Goal: Task Accomplishment & Management: Use online tool/utility

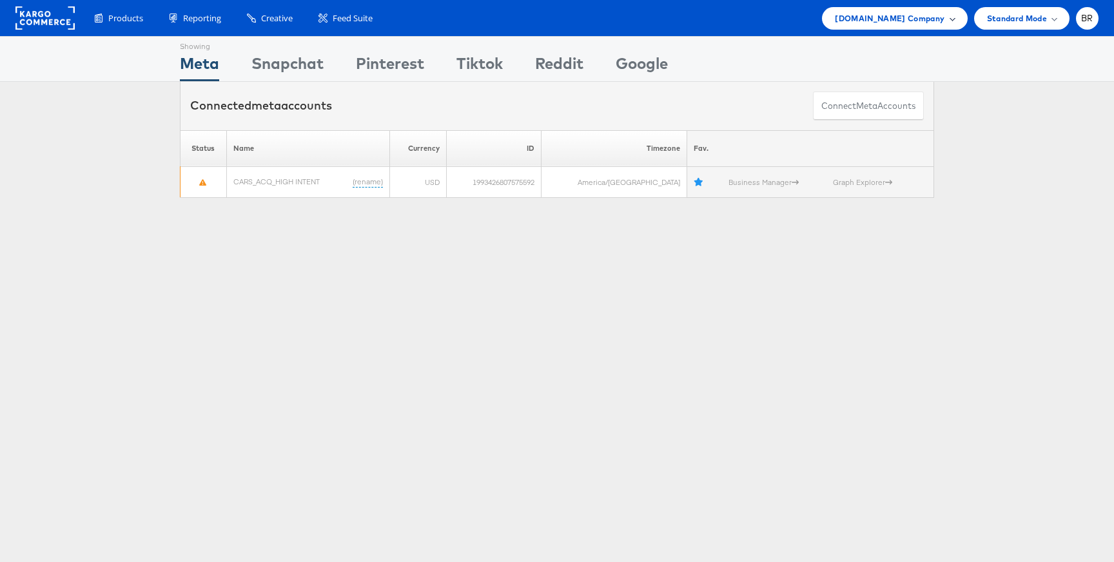
click at [883, 8] on div "Cars.com Company" at bounding box center [894, 18] width 145 height 23
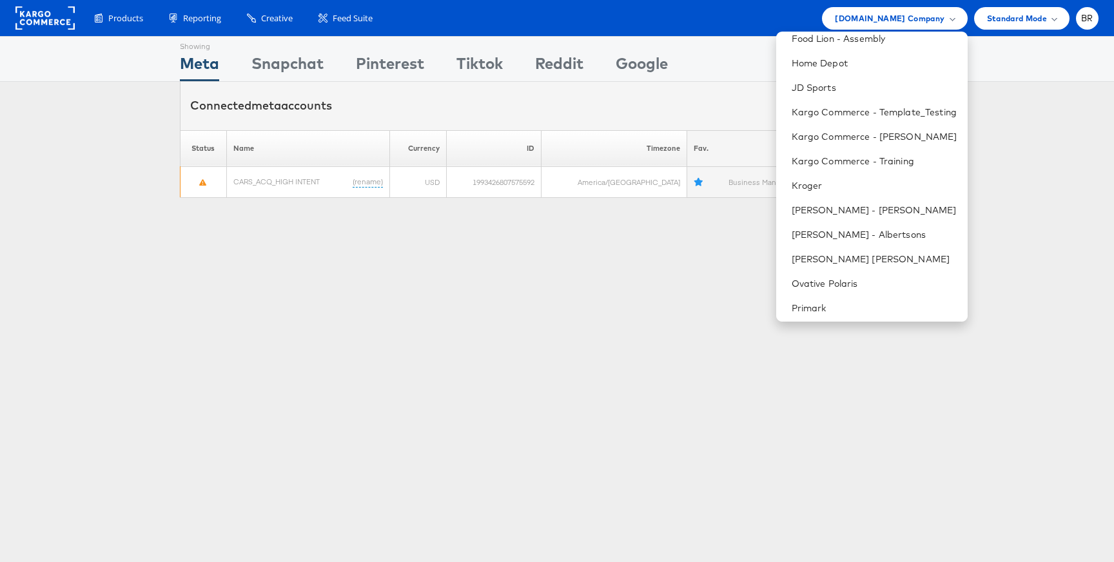
scroll to position [576, 0]
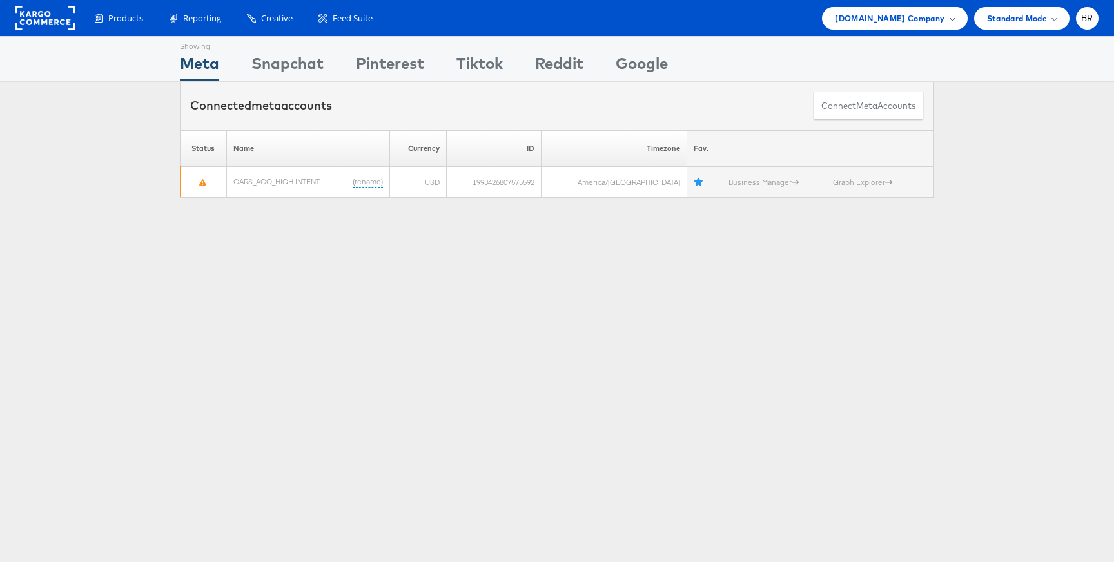
click at [892, 22] on span "Cars.com Company" at bounding box center [890, 19] width 110 height 14
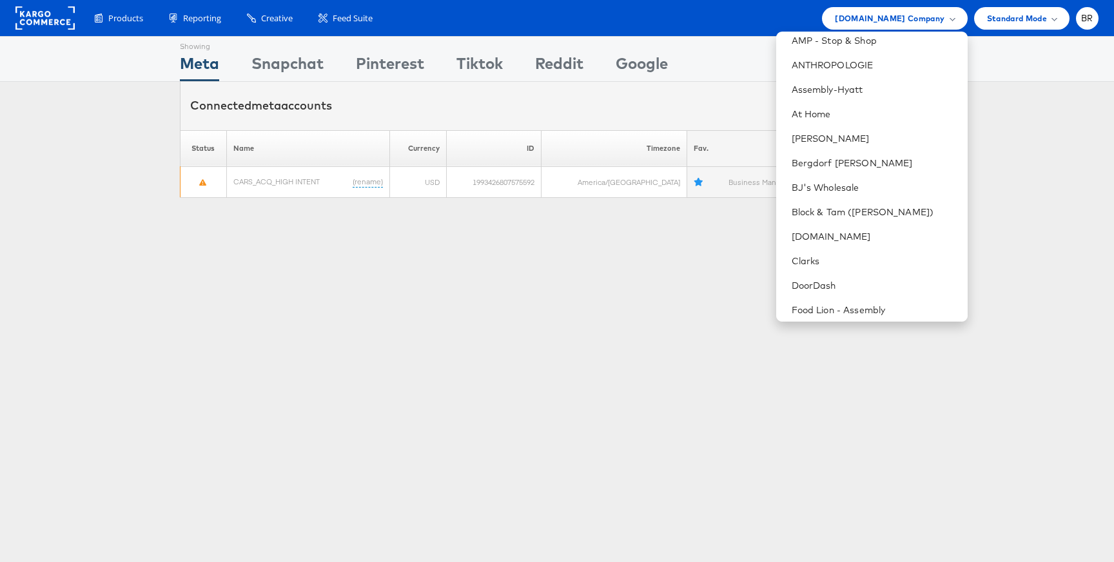
scroll to position [151, 0]
click at [849, 222] on li "Block & Tam (Veronica Beard)" at bounding box center [871, 214] width 191 height 24
click at [825, 204] on li "Block & Tam (Veronica Beard)" at bounding box center [871, 214] width 191 height 24
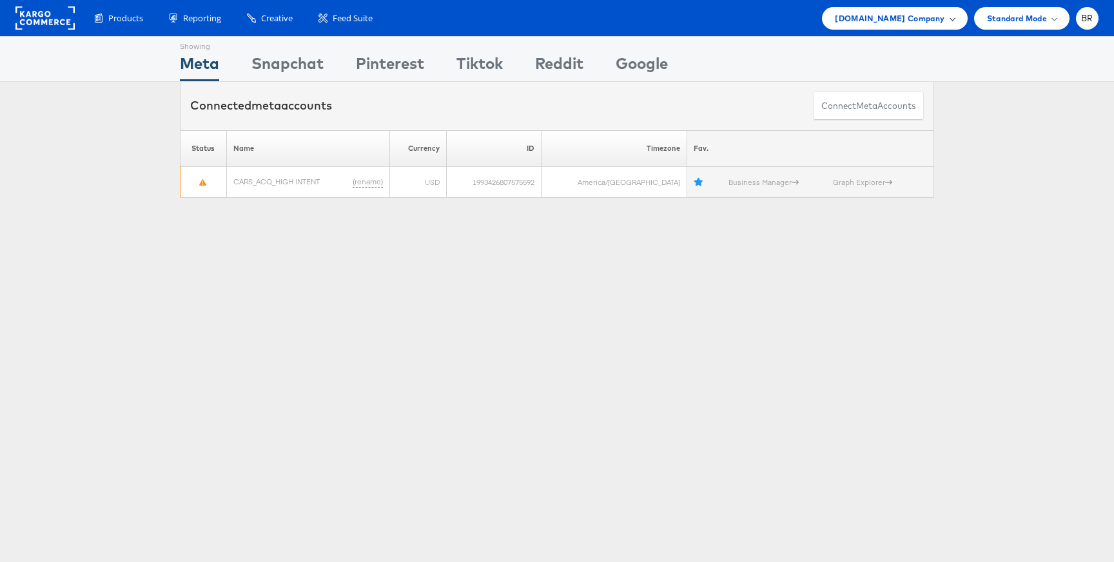
click at [909, 23] on span "[DOMAIN_NAME] Company" at bounding box center [890, 19] width 110 height 14
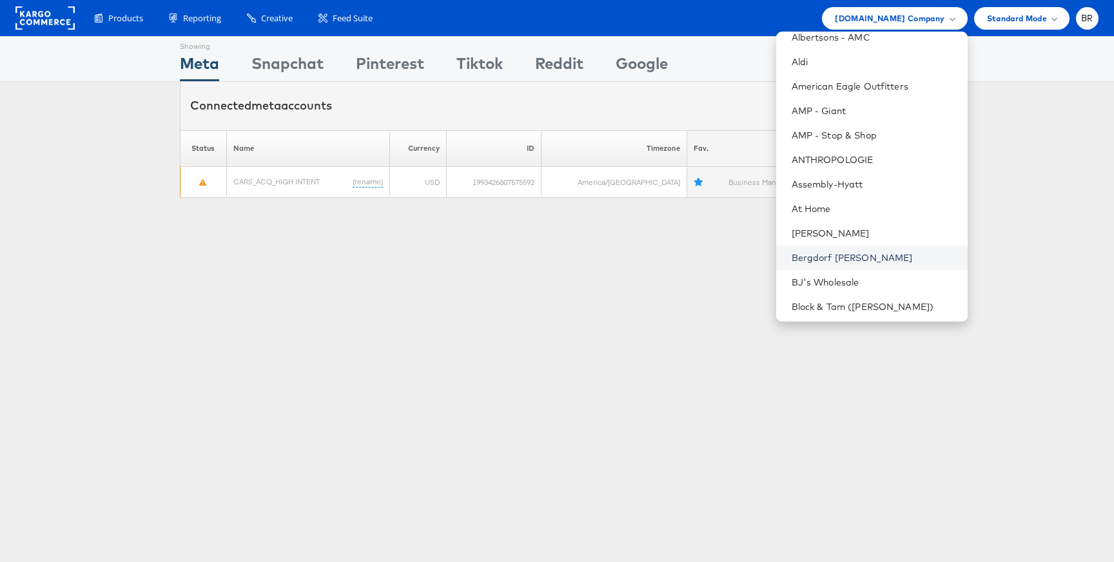
scroll to position [67, 0]
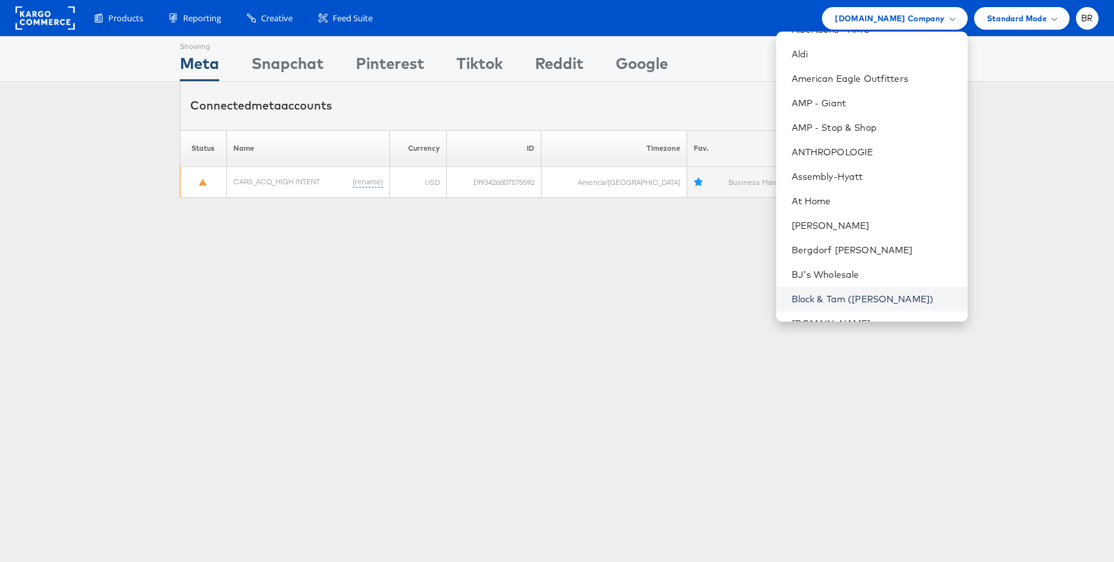
click at [822, 297] on link "Block & Tam (Veronica Beard)" at bounding box center [875, 299] width 166 height 13
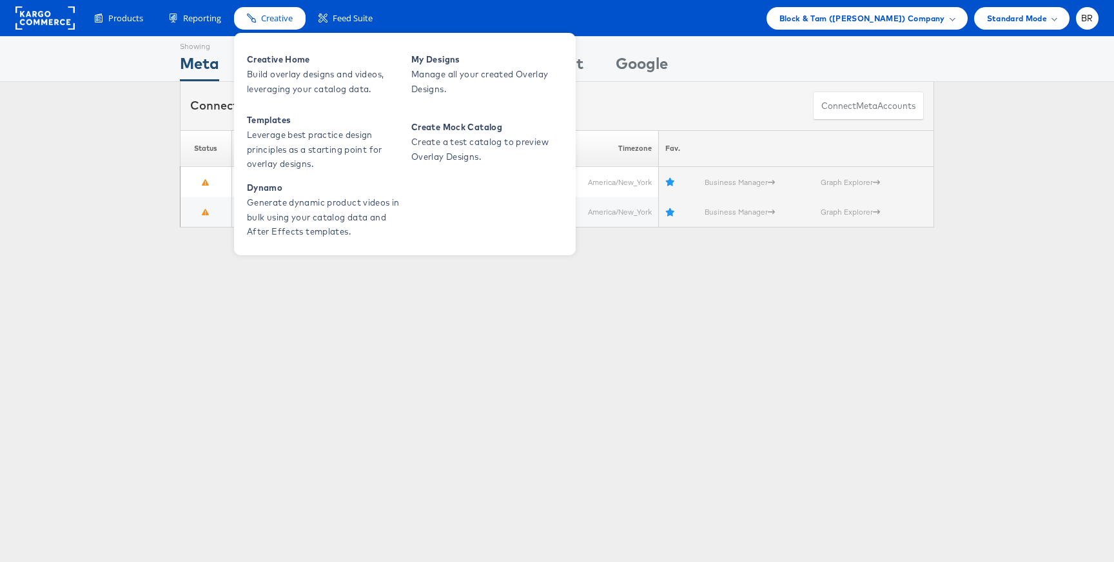
click at [258, 30] on div "Creative Home Build overlay designs and videos, leveraging your catalog data. M…" at bounding box center [405, 143] width 342 height 226
click at [258, 60] on span "Creative Home" at bounding box center [324, 59] width 155 height 15
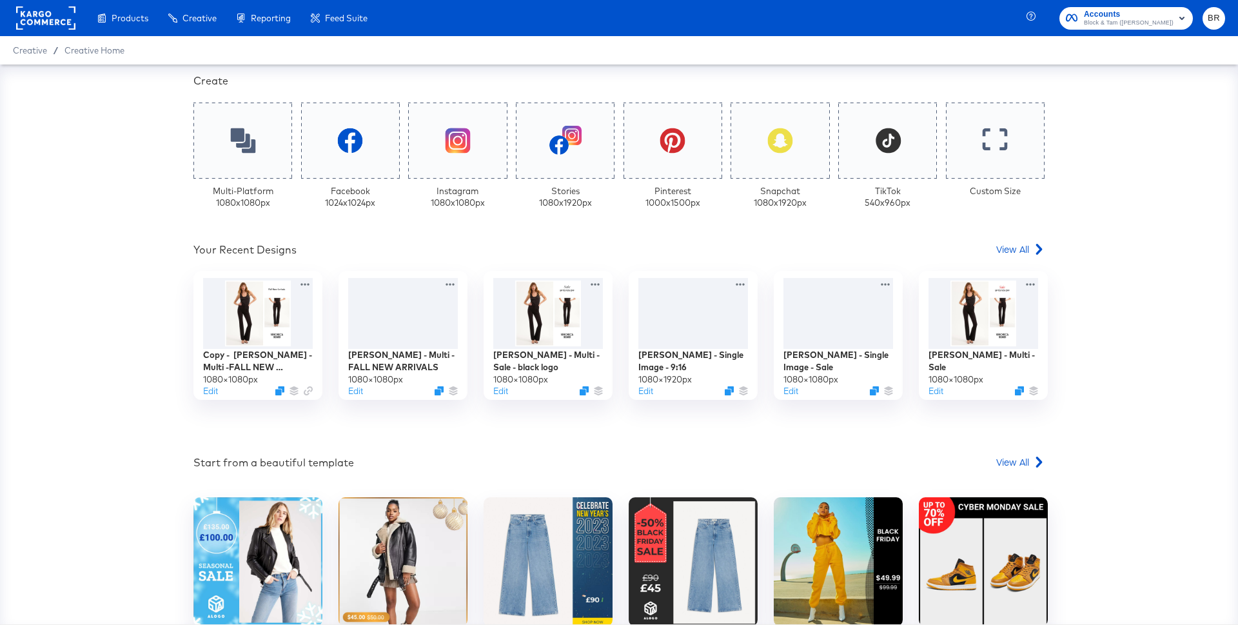
scroll to position [367, 0]
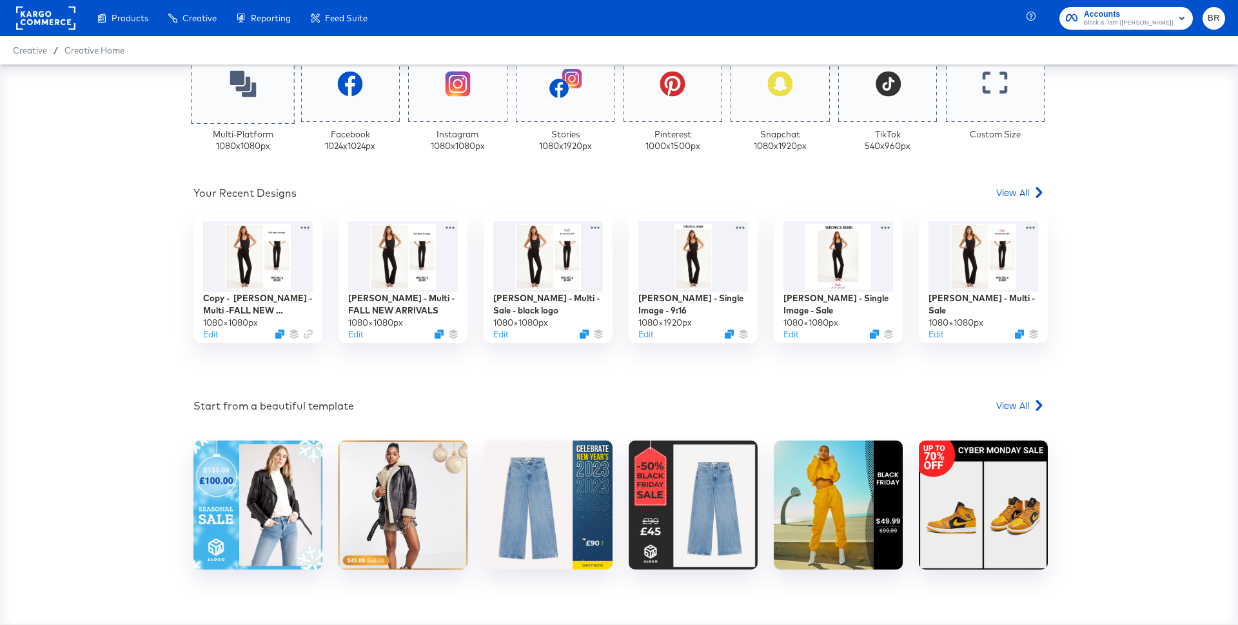
click at [255, 108] on div at bounding box center [243, 84] width 104 height 80
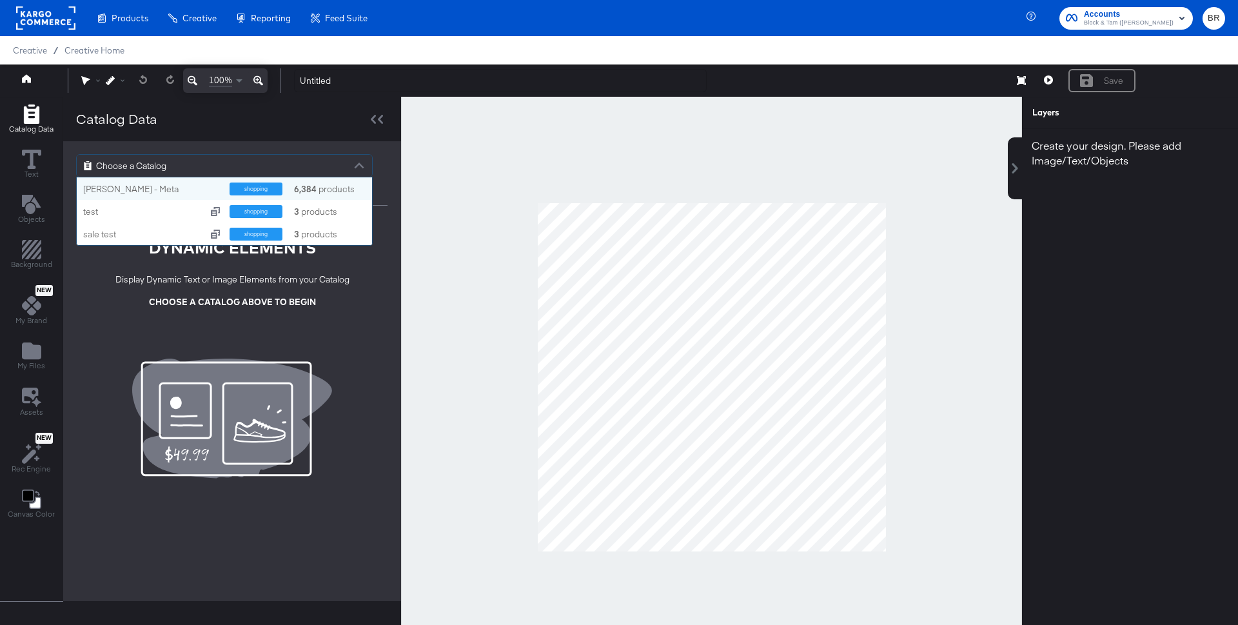
click at [216, 167] on div "Choose a Catalog" at bounding box center [224, 166] width 295 height 22
click at [168, 189] on div "[PERSON_NAME] - Meta" at bounding box center [151, 189] width 137 height 12
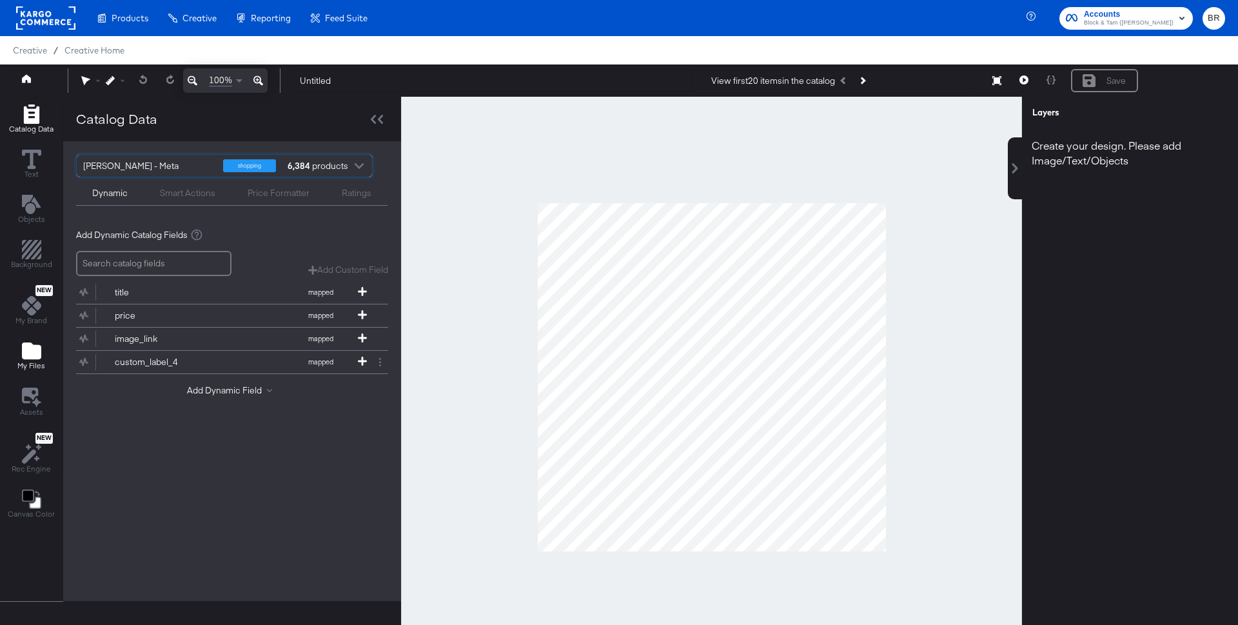
click at [28, 355] on icon "Add Files" at bounding box center [31, 350] width 19 height 17
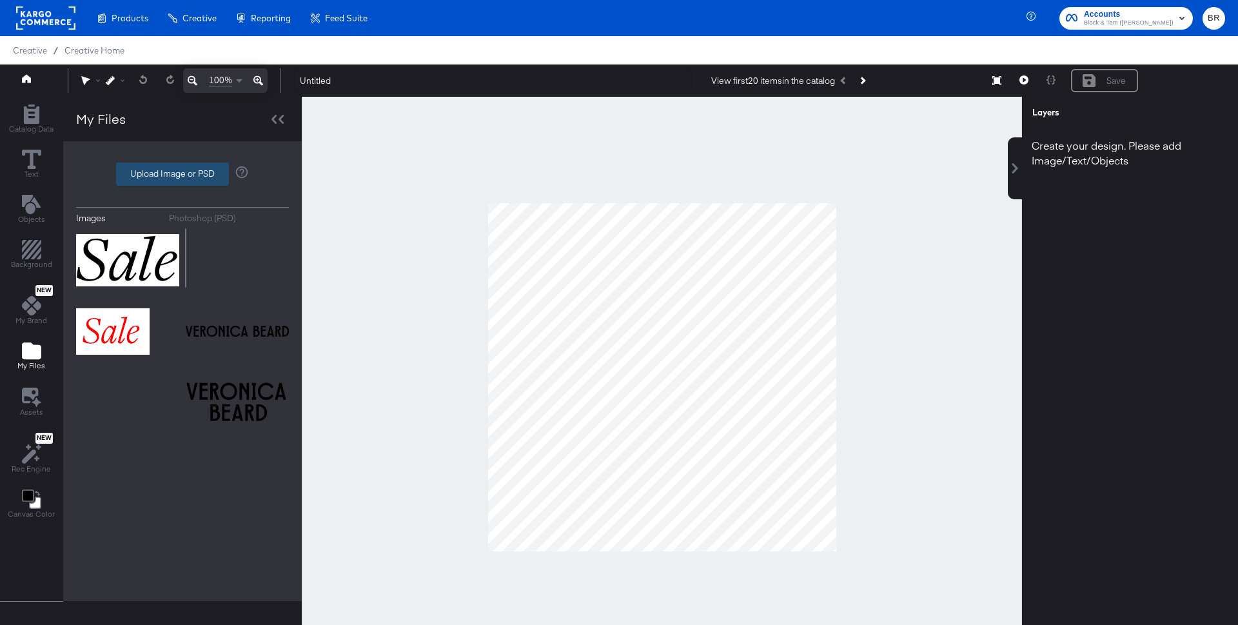
click at [173, 170] on label "Upload Image or PSD" at bounding box center [173, 174] width 112 height 22
click at [182, 174] on input "Upload Image or PSD" at bounding box center [182, 174] width 0 height 0
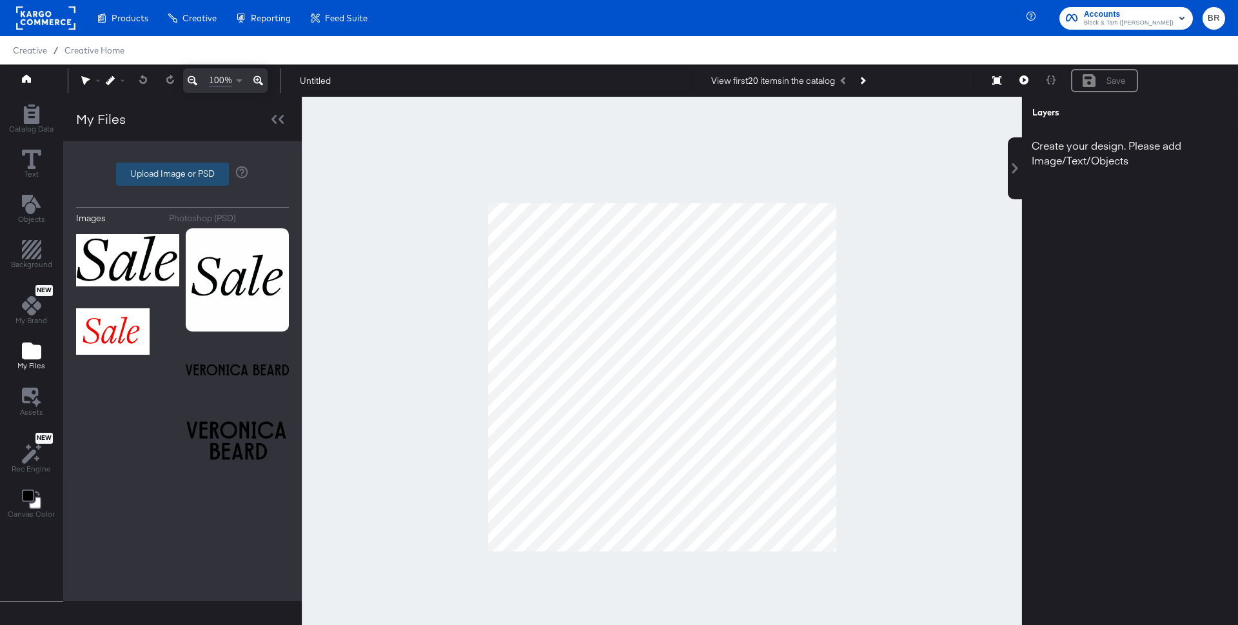
type input "C:\fakepath\15.png"
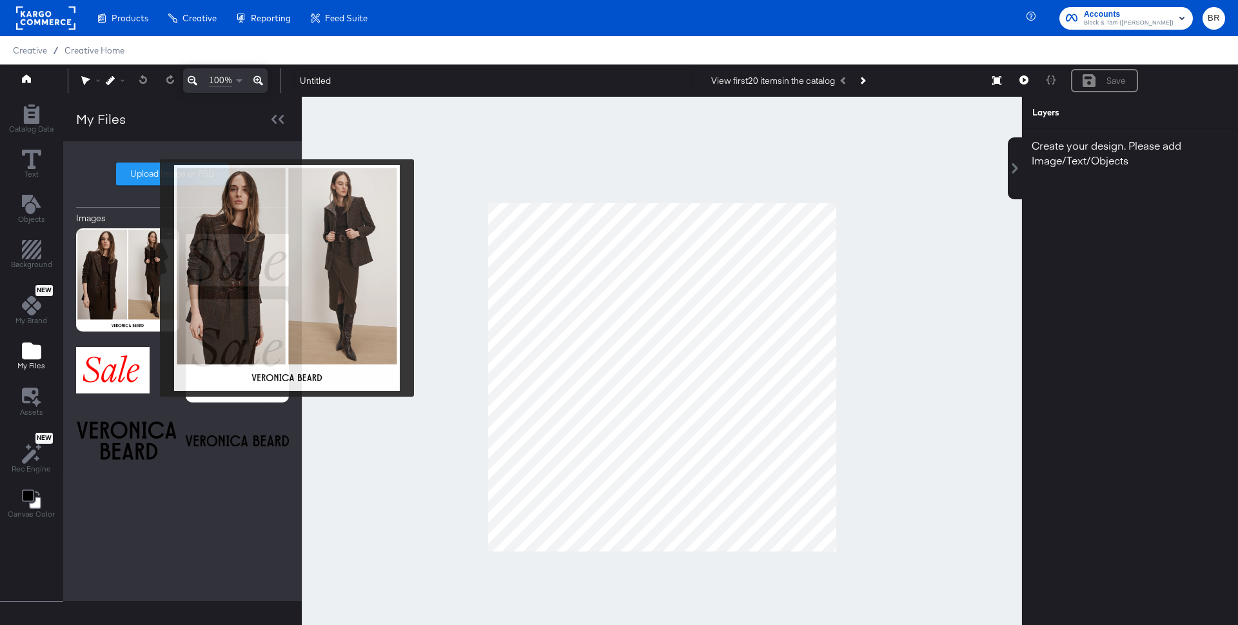
click at [151, 278] on img at bounding box center [127, 279] width 103 height 103
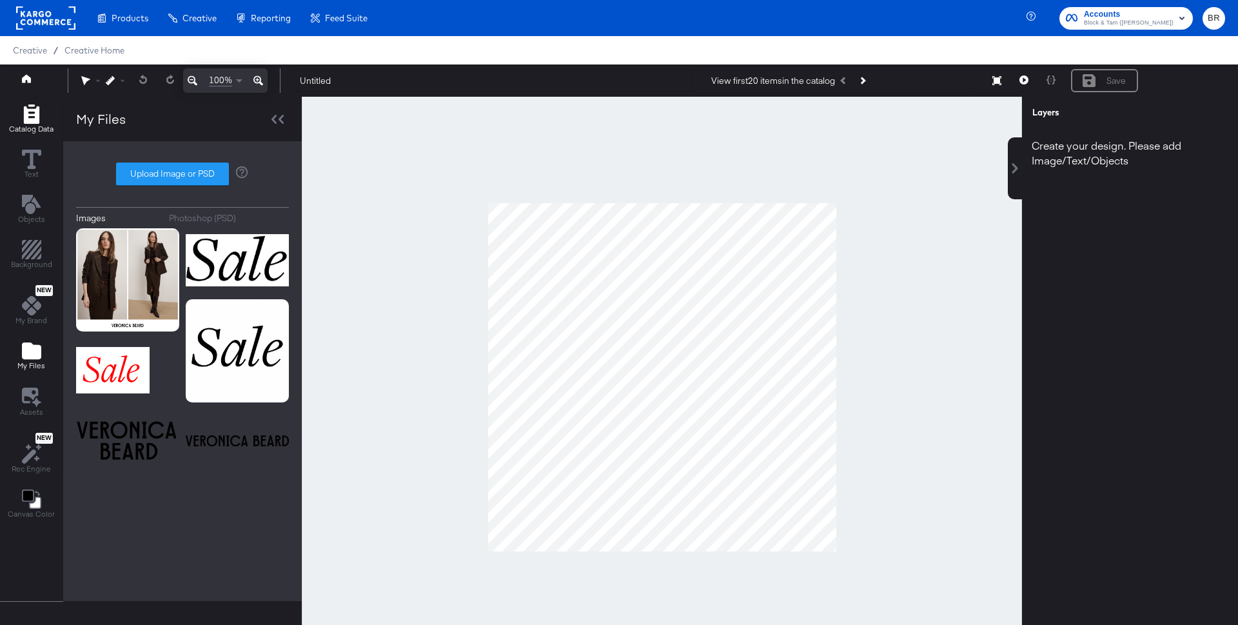
click at [24, 121] on icon "Add Rectangle" at bounding box center [30, 113] width 15 height 19
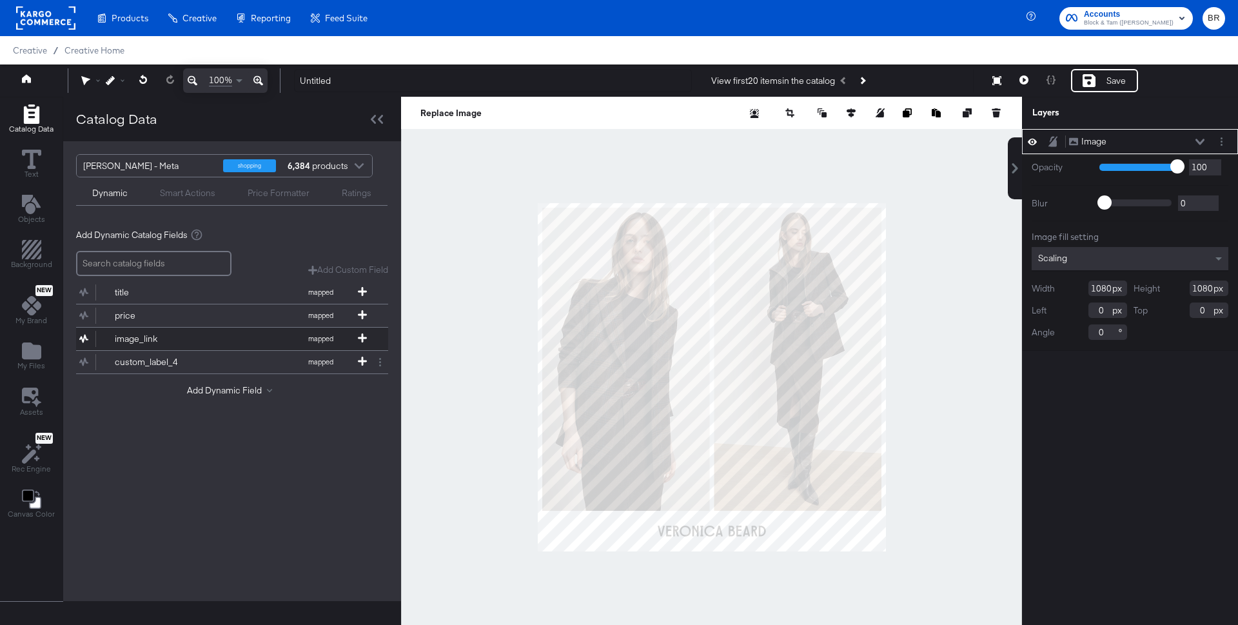
click at [172, 335] on div "image_link" at bounding box center [161, 339] width 93 height 12
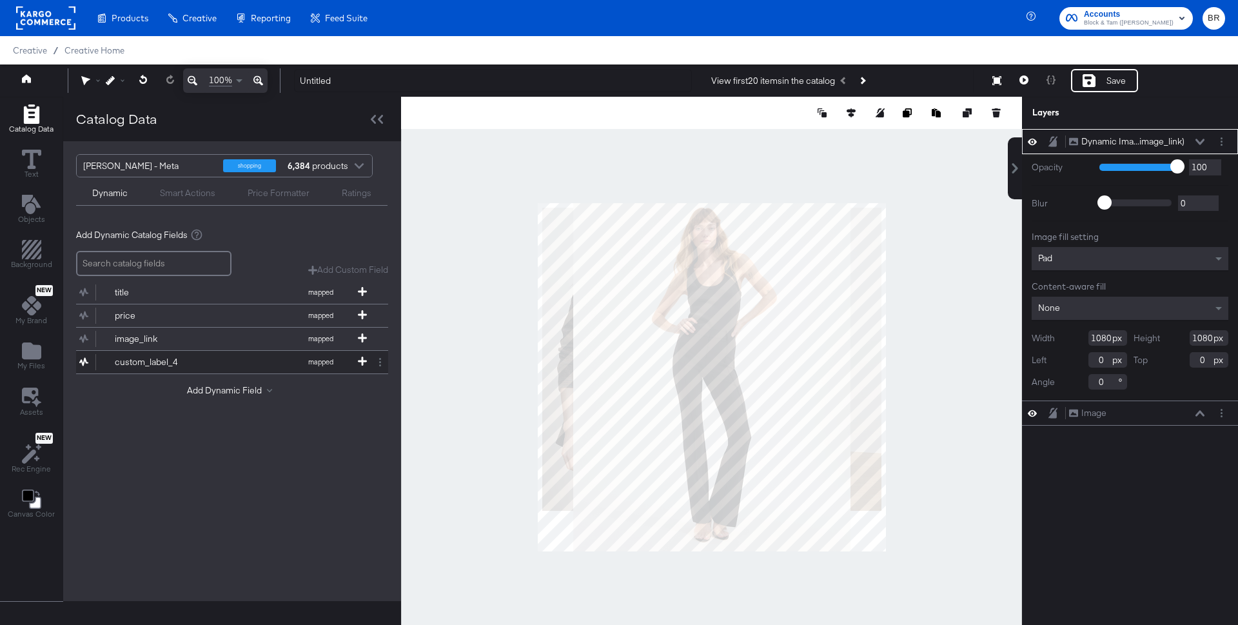
click at [176, 363] on div "custom_label_4" at bounding box center [161, 362] width 93 height 12
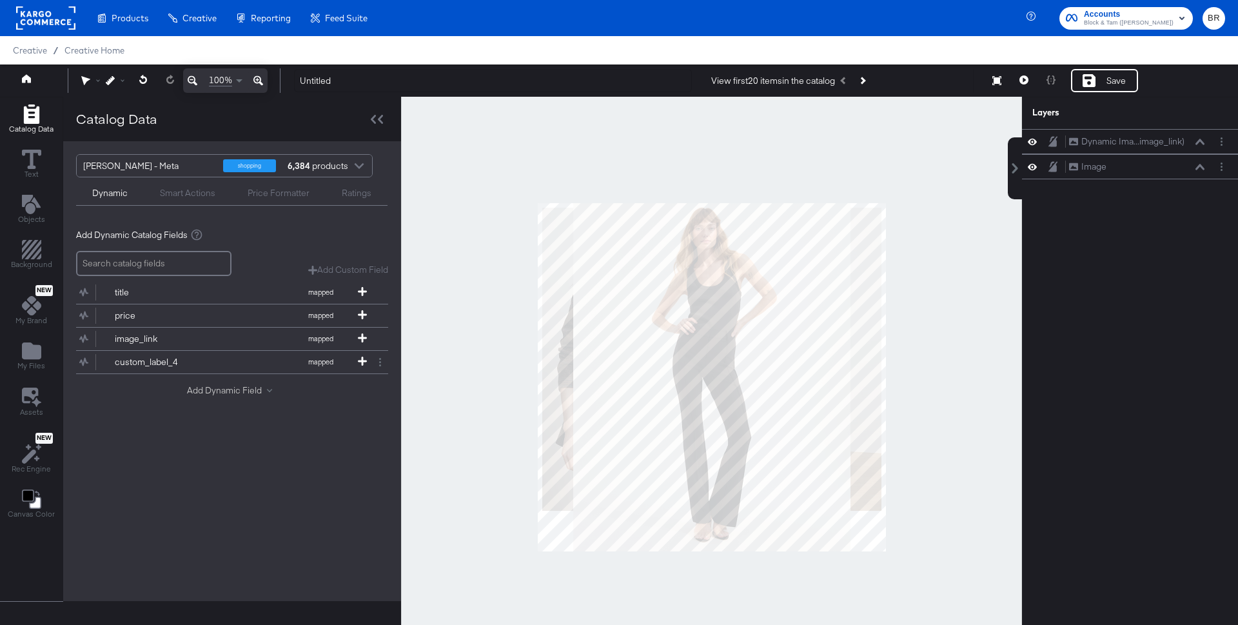
click at [249, 384] on button "Add Dynamic Field" at bounding box center [232, 390] width 90 height 12
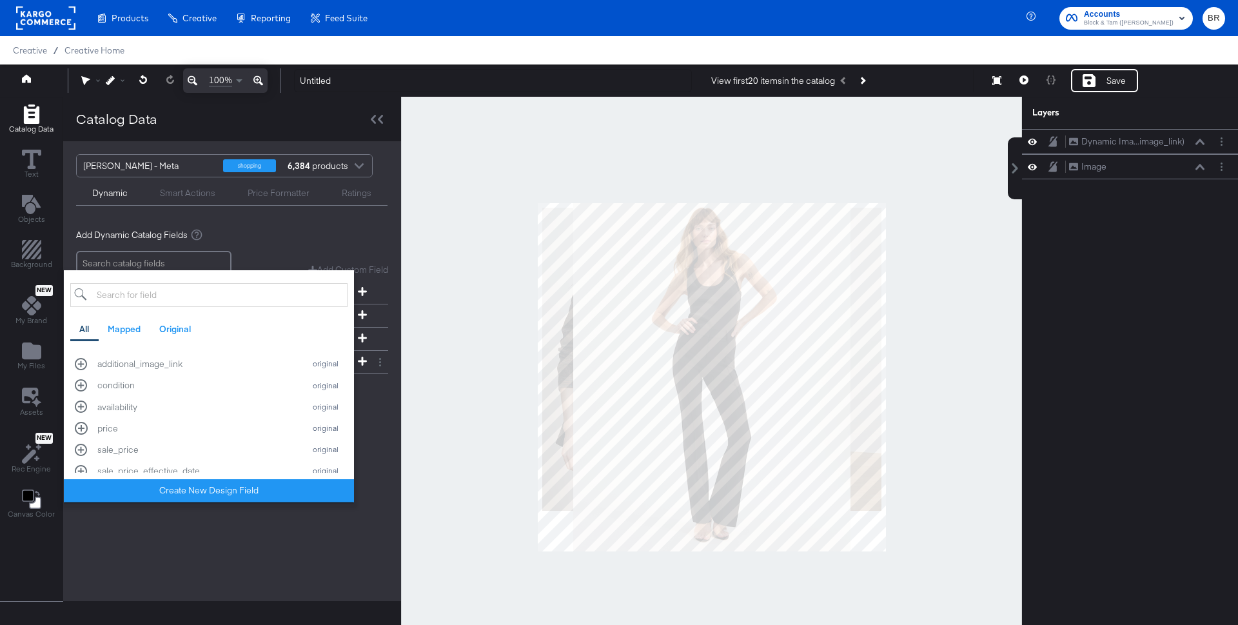
scroll to position [545, 0]
click at [160, 351] on div "additional_image_link" at bounding box center [197, 351] width 200 height 12
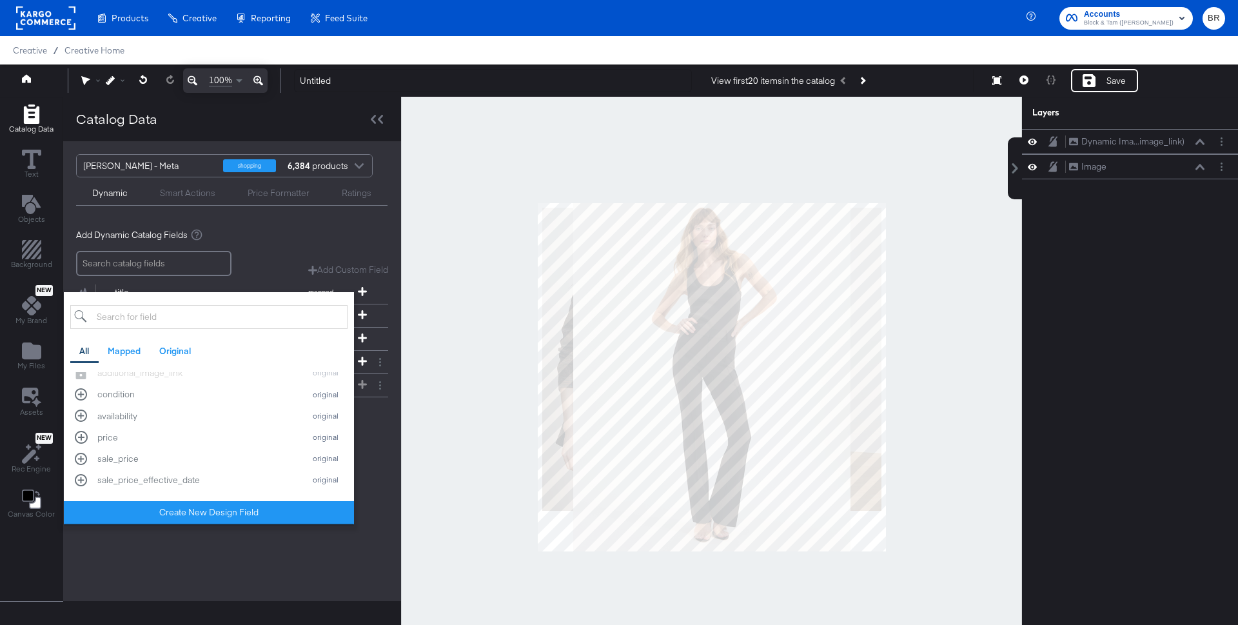
click at [335, 233] on div "Add Dynamic Catalog Fields" at bounding box center [232, 235] width 312 height 12
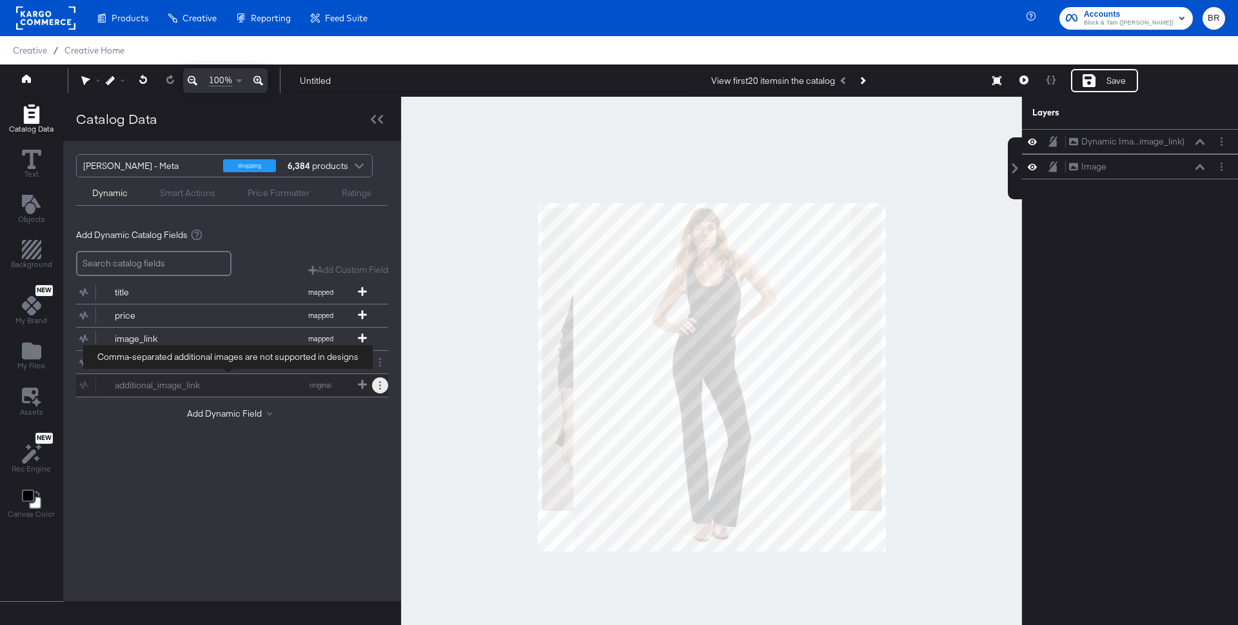
click at [380, 379] on button at bounding box center [380, 385] width 16 height 16
click at [374, 384] on button at bounding box center [380, 385] width 16 height 16
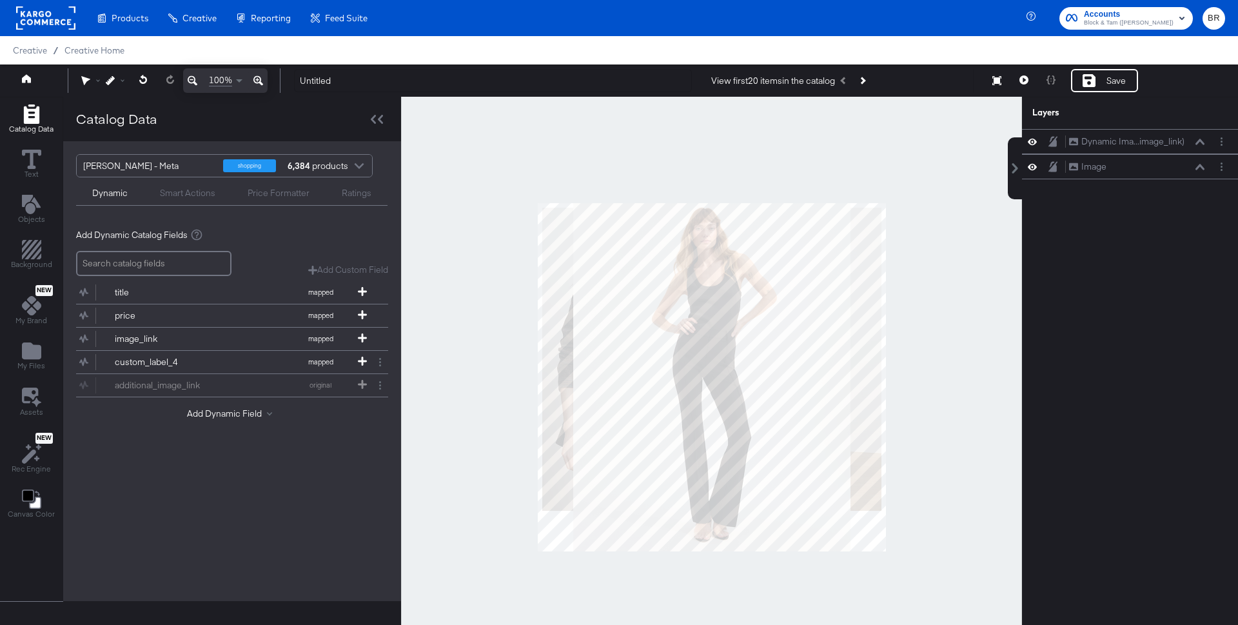
click at [235, 414] on div "Add Dynamic Field" at bounding box center [232, 415] width 312 height 17
click at [351, 262] on div "Add Custom Field Create a custom field based on an existing field" at bounding box center [232, 263] width 312 height 25
click at [341, 262] on div "Add Custom Field Create a custom field based on an existing field" at bounding box center [232, 263] width 312 height 25
click at [320, 268] on div "Add Custom Field" at bounding box center [348, 270] width 80 height 12
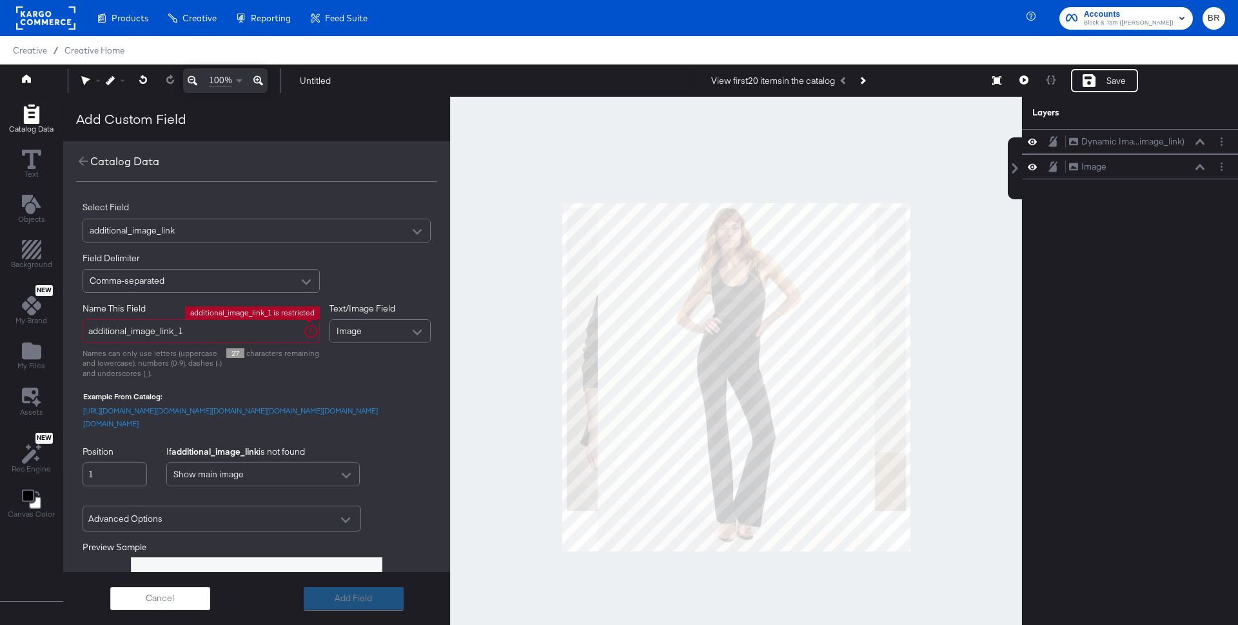
click at [218, 335] on input "additional_image_link_1" at bounding box center [201, 331] width 237 height 24
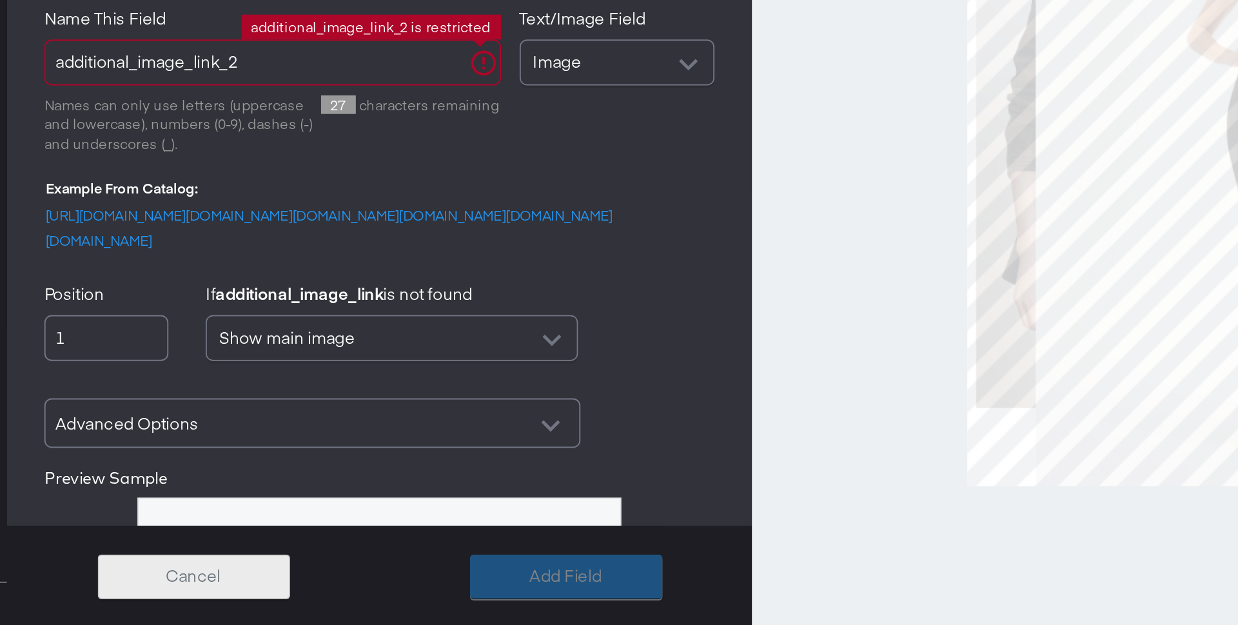
type input "additional_image_link_2"
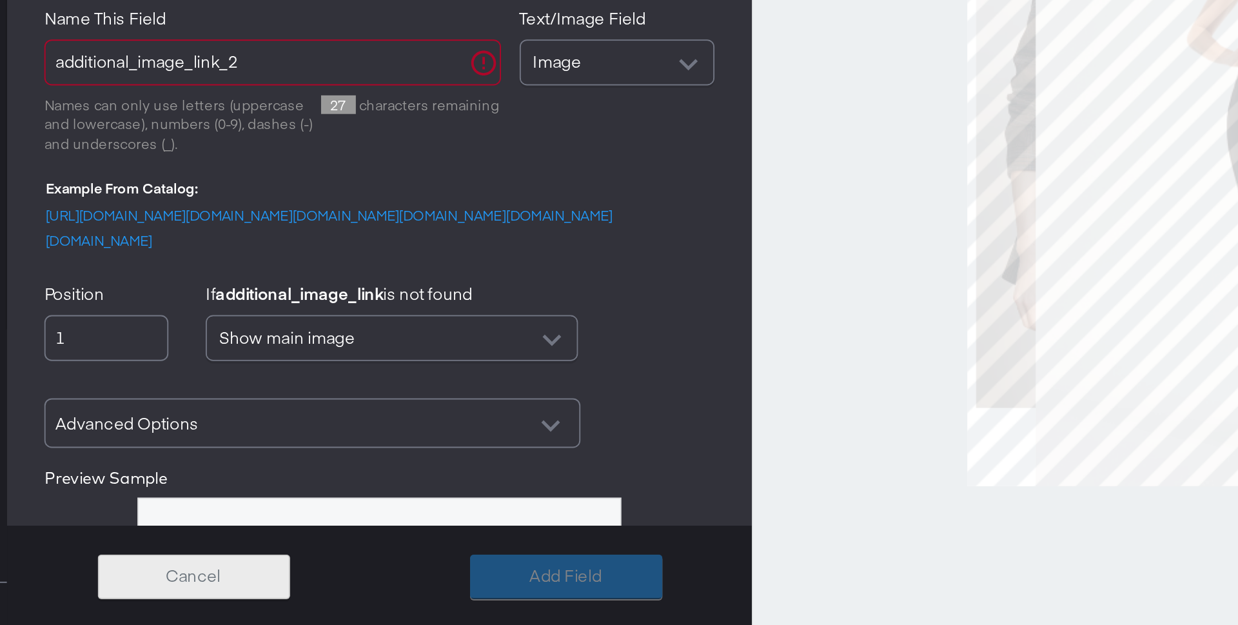
click at [158, 590] on button "Cancel" at bounding box center [160, 598] width 100 height 23
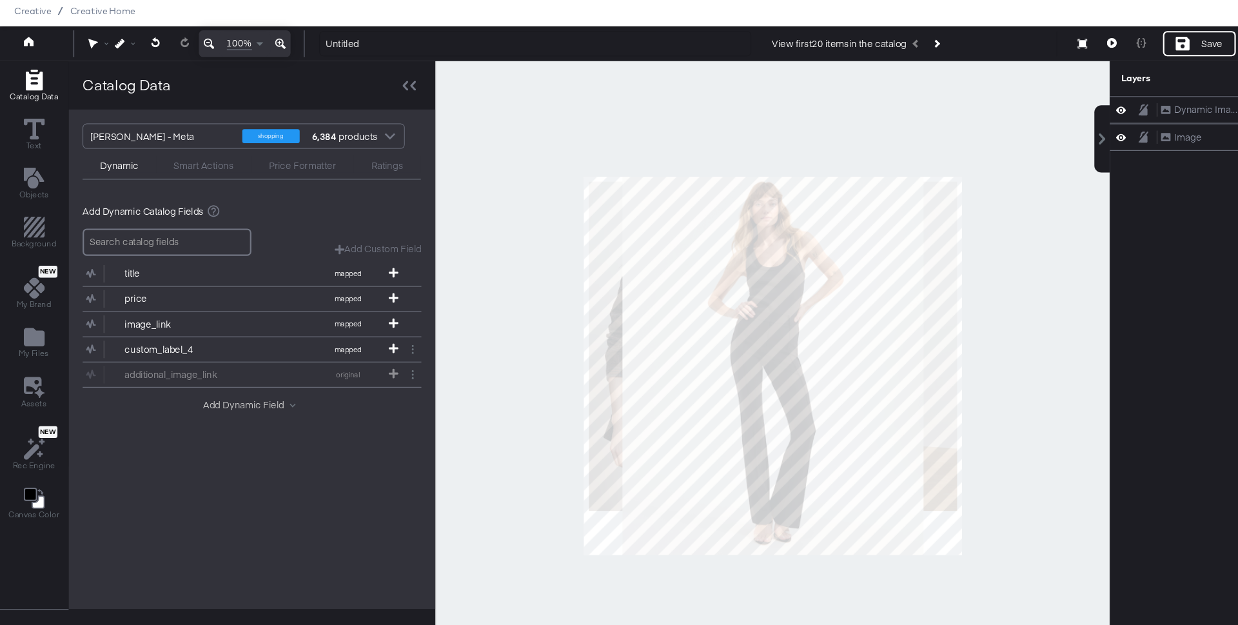
click at [226, 408] on button "Add Dynamic Field" at bounding box center [232, 413] width 90 height 12
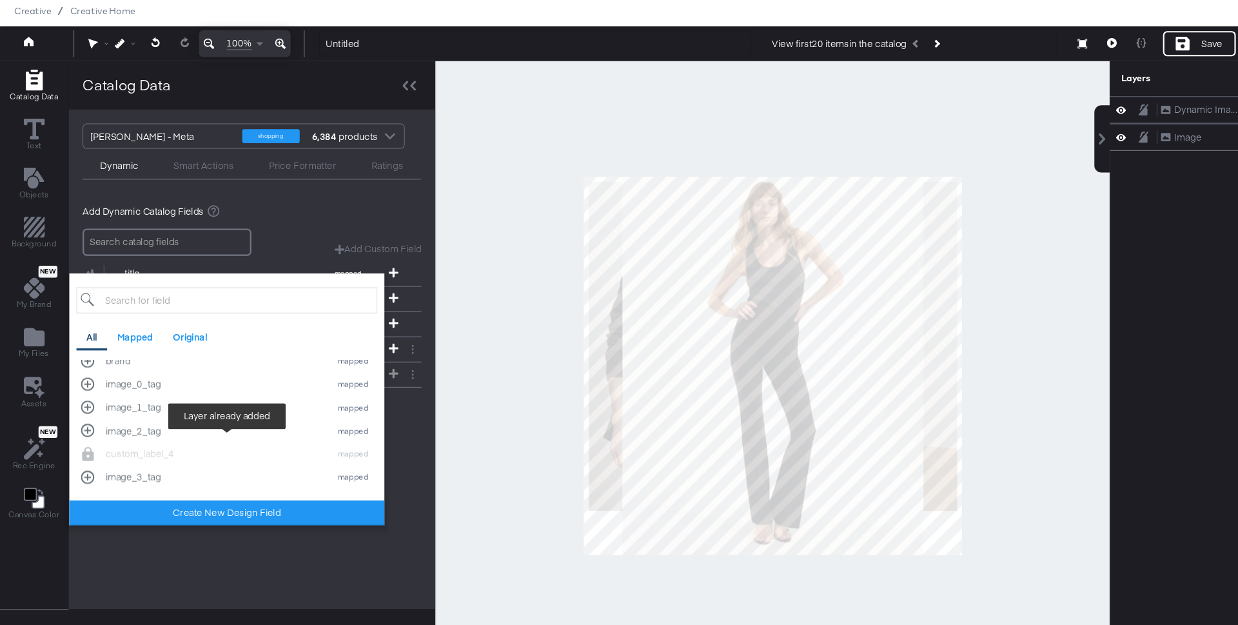
scroll to position [234, 0]
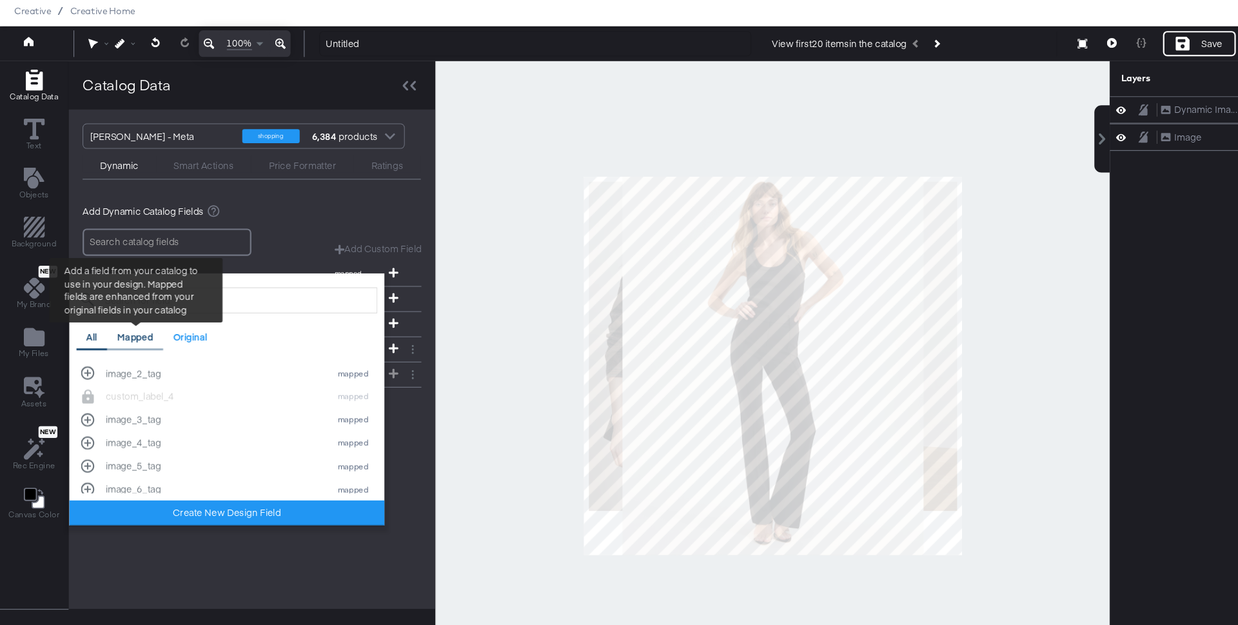
click at [137, 359] on div "Mapped" at bounding box center [125, 350] width 52 height 25
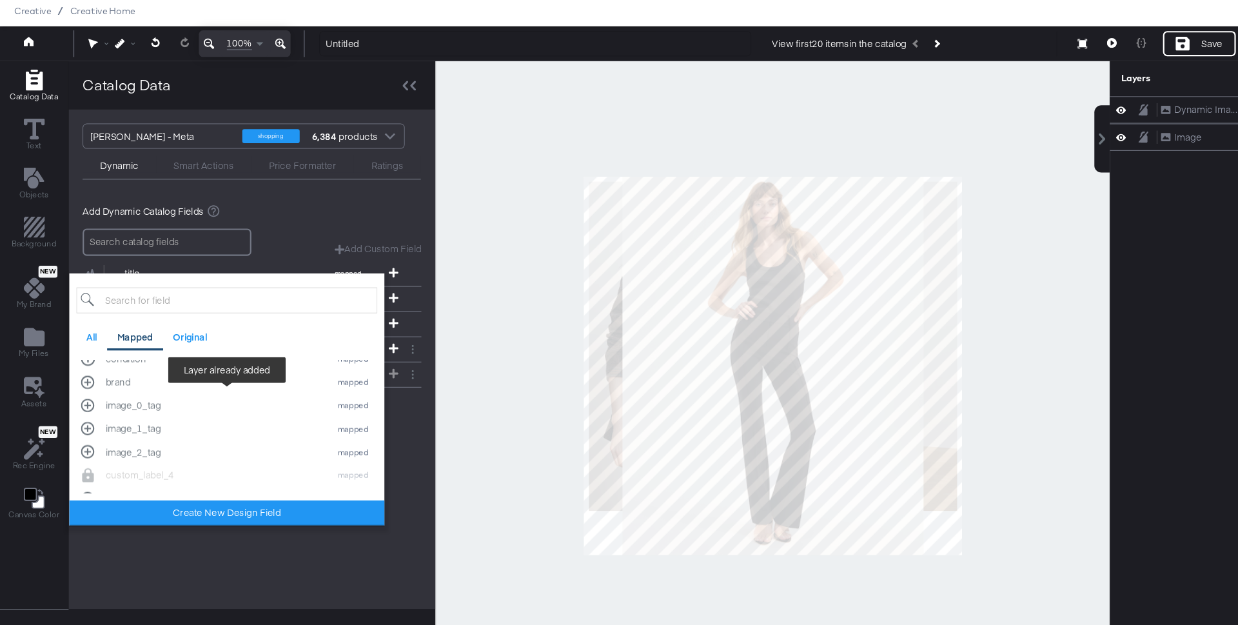
scroll to position [185, 0]
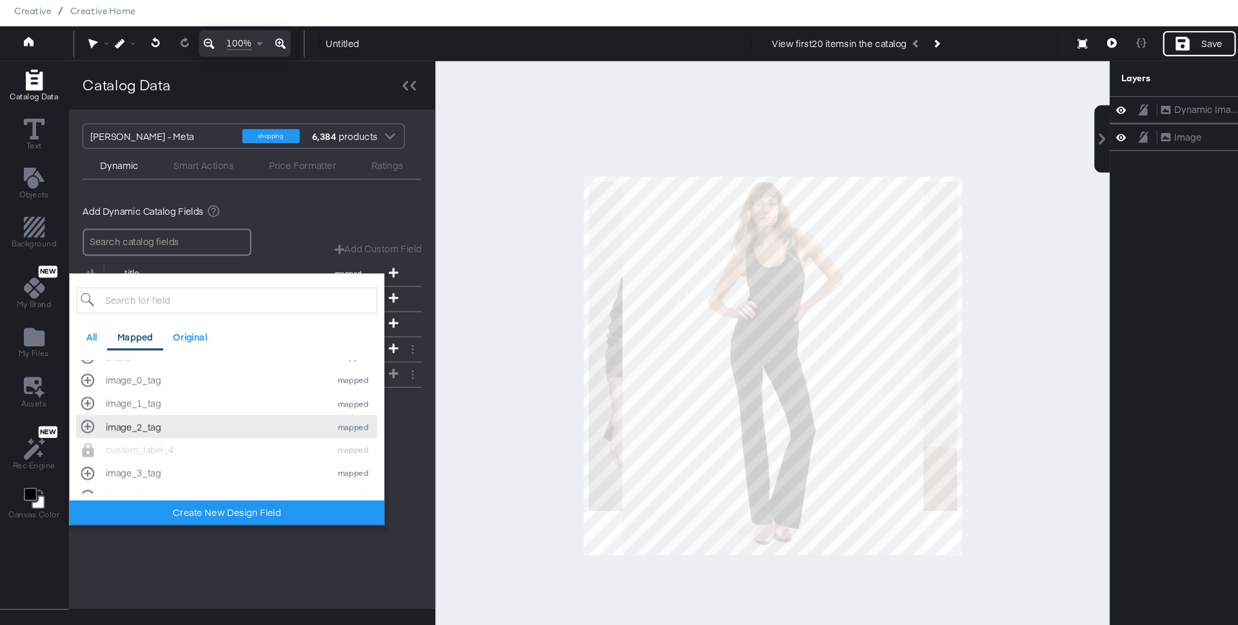
click at [142, 427] on div "image_2_tag" at bounding box center [197, 433] width 200 height 12
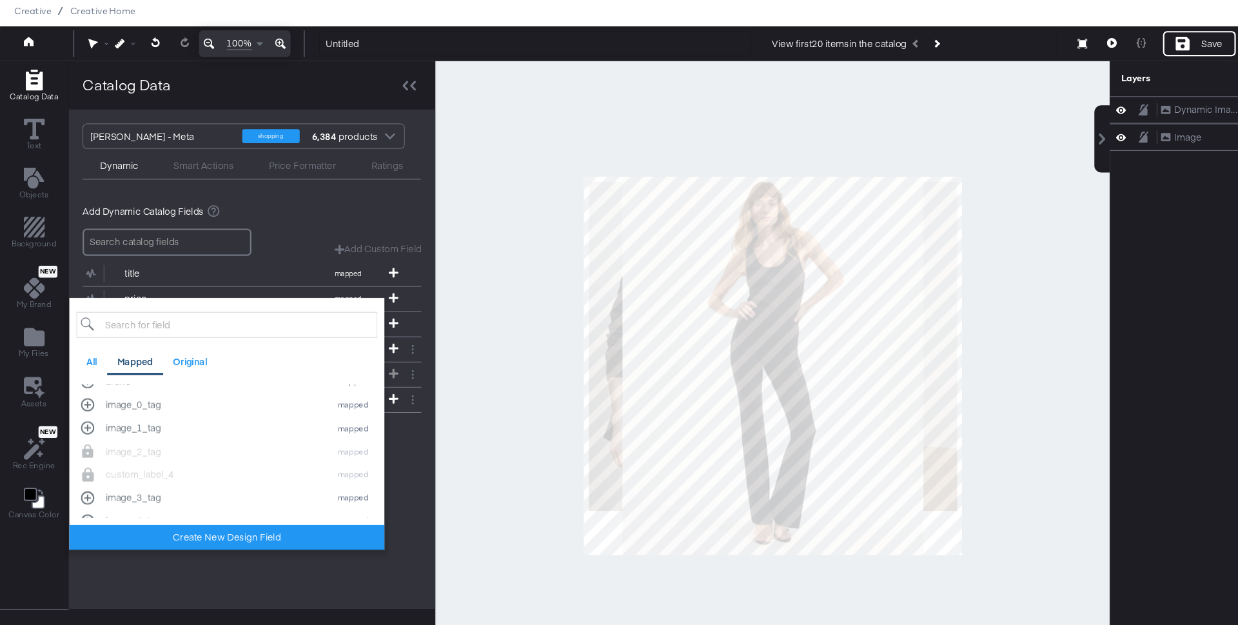
click at [128, 579] on div "Veronica Beard - Meta shopping 6,384 products Dynamic Smart Actions Price Forma…" at bounding box center [232, 371] width 338 height 460
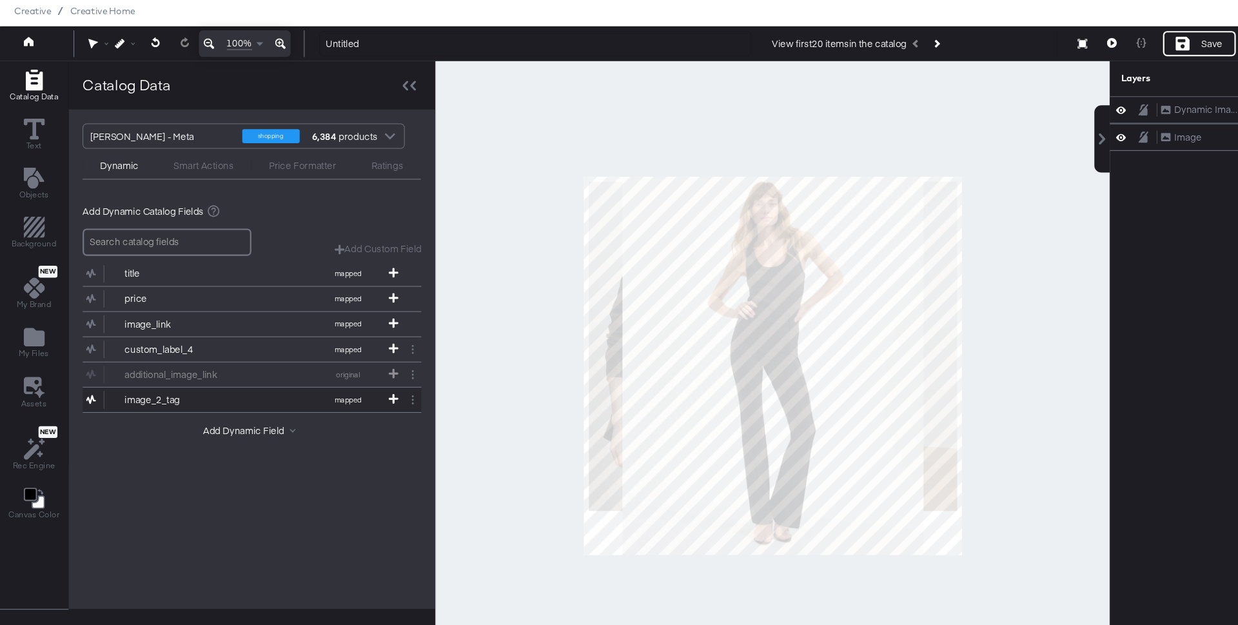
click at [160, 402] on div "image_2_tag" at bounding box center [161, 408] width 93 height 12
click at [221, 434] on button "Add Dynamic Field" at bounding box center [232, 437] width 90 height 12
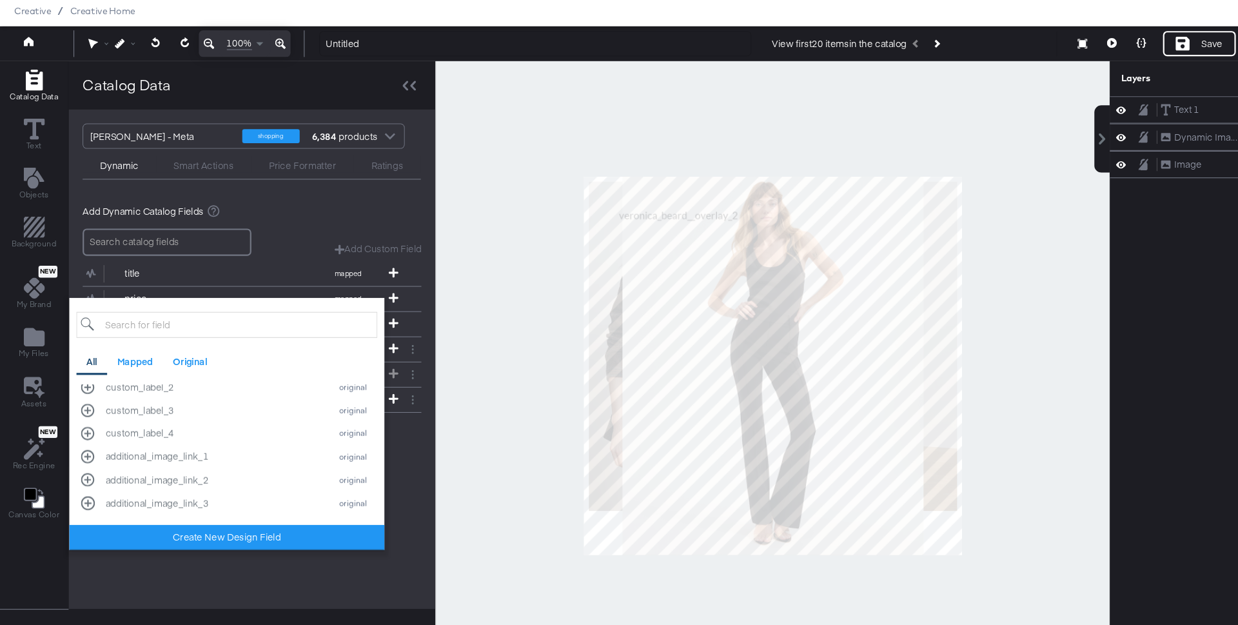
scroll to position [1073, 0]
click at [186, 462] on div "additional_image_link_1" at bounding box center [197, 466] width 200 height 12
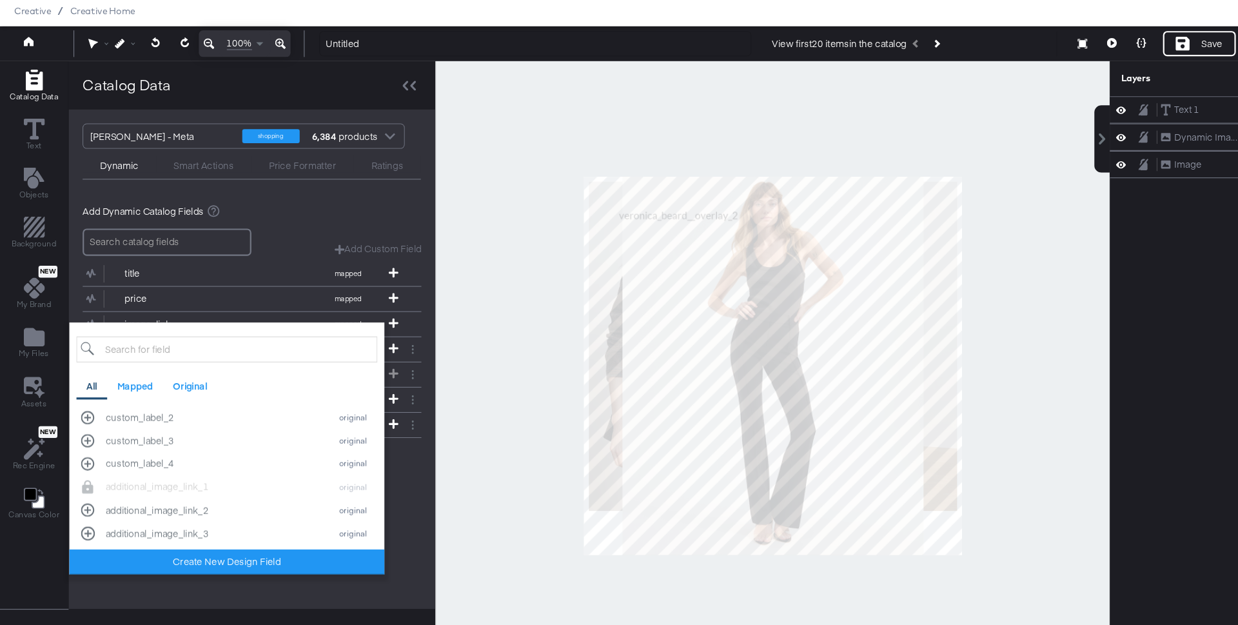
click at [393, 456] on div "Add Dynamic Catalog Fields Add Custom Field Create a custom field based on an e…" at bounding box center [232, 357] width 338 height 276
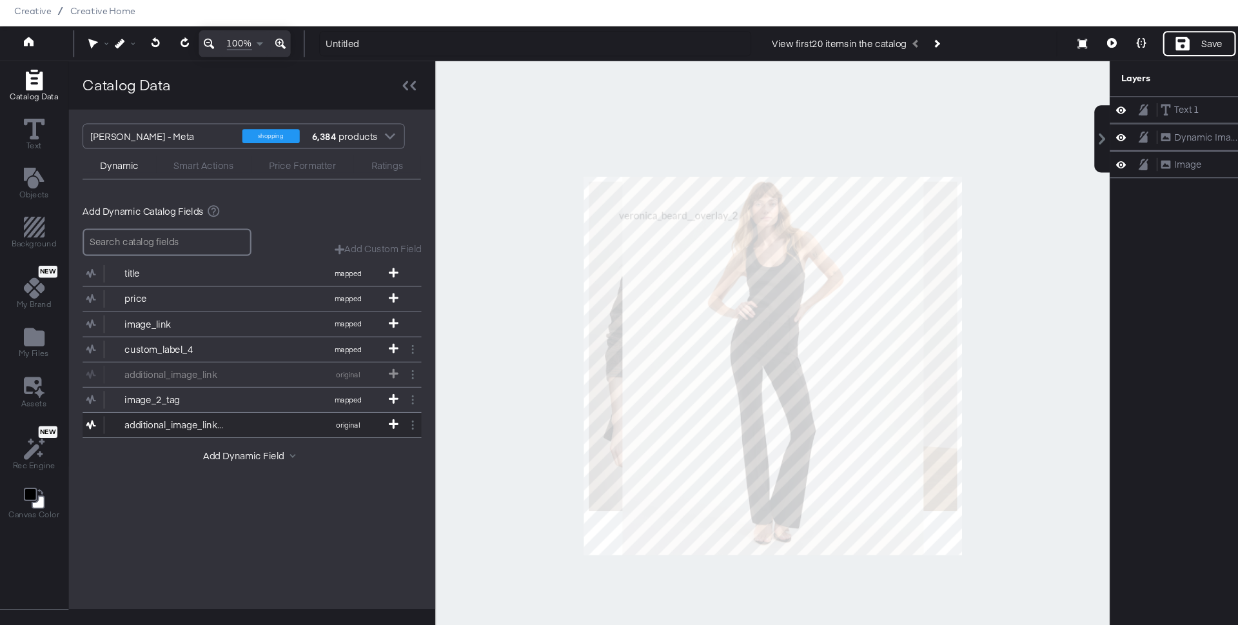
click at [175, 427] on div "additional_image_link_1" at bounding box center [161, 431] width 93 height 12
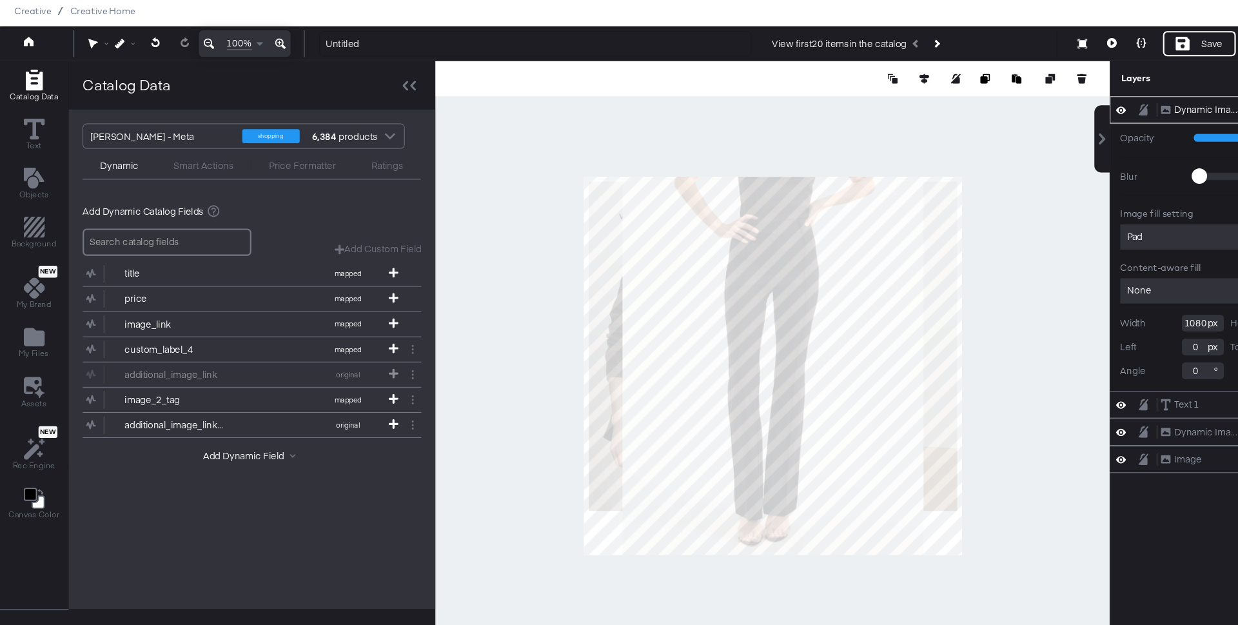
type input "590"
type input "490"
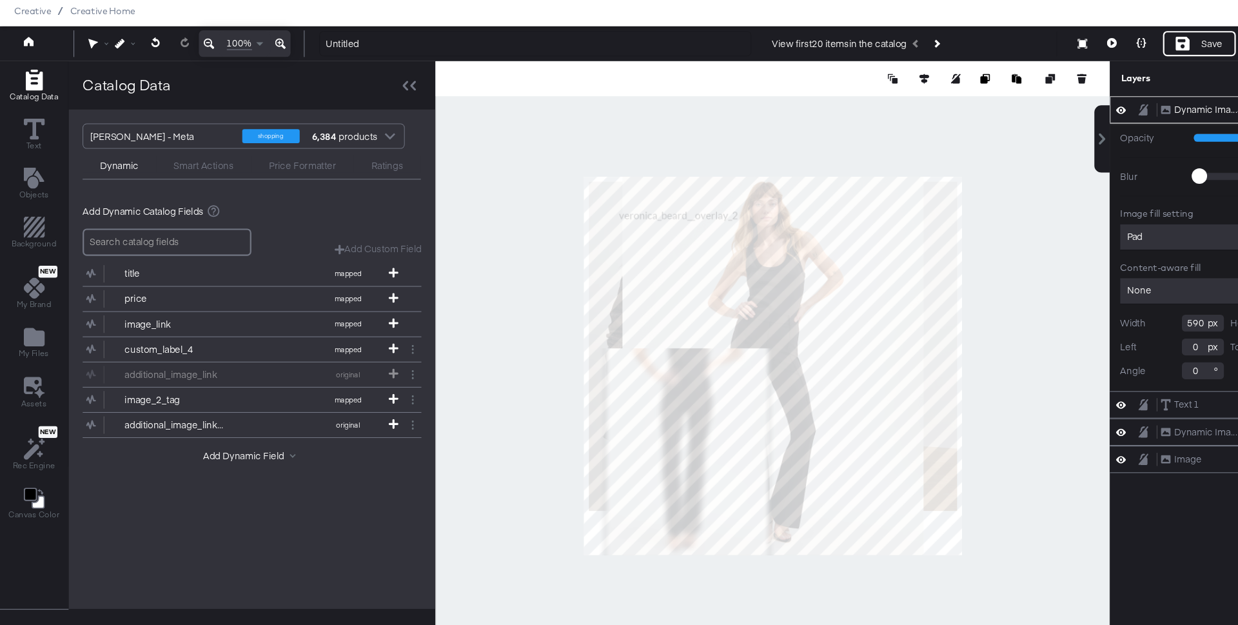
type input "500"
type input "120"
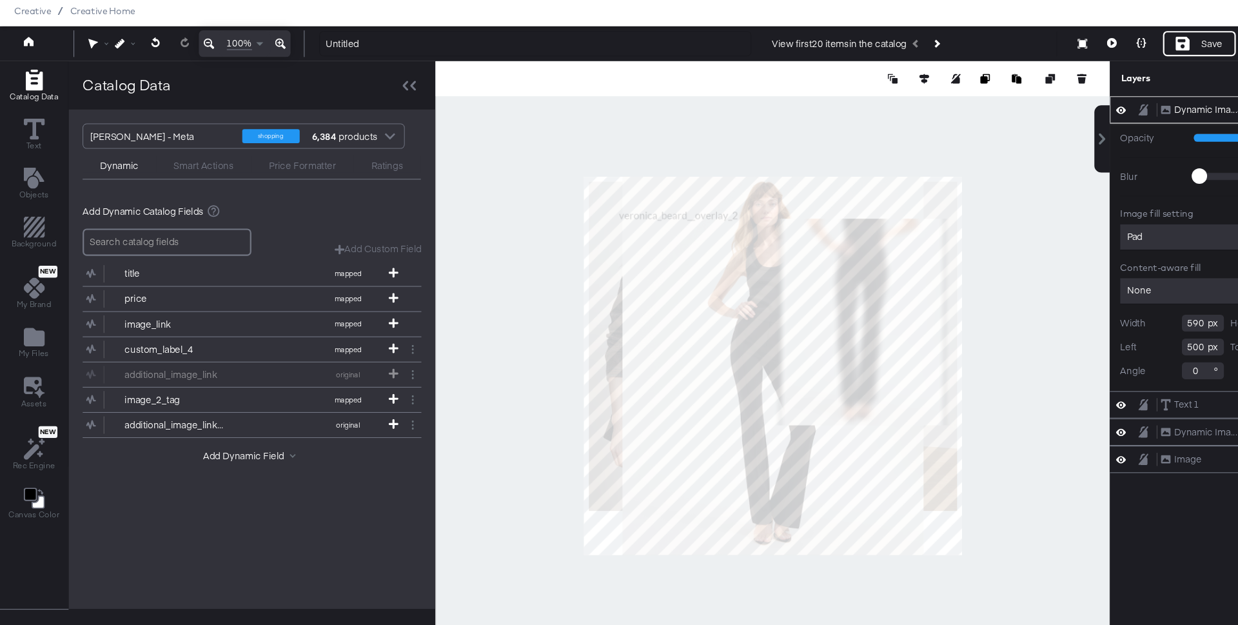
scroll to position [0, 0]
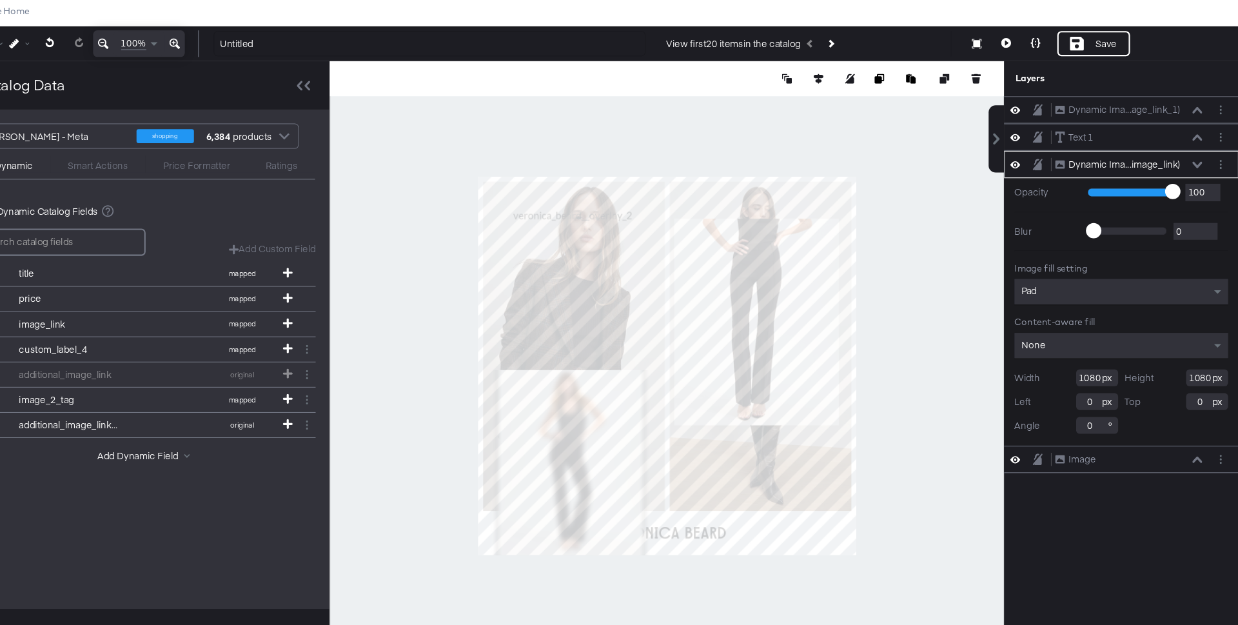
type input "500"
type input "508"
type input "572"
type input "20"
type input "120"
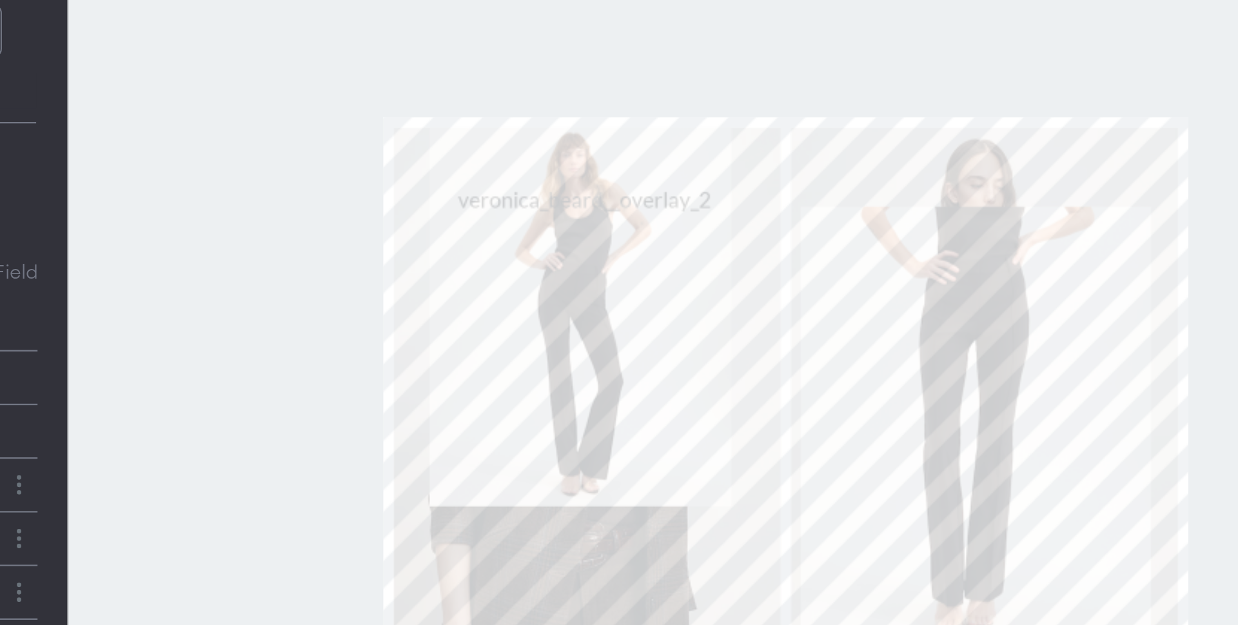
type input "14"
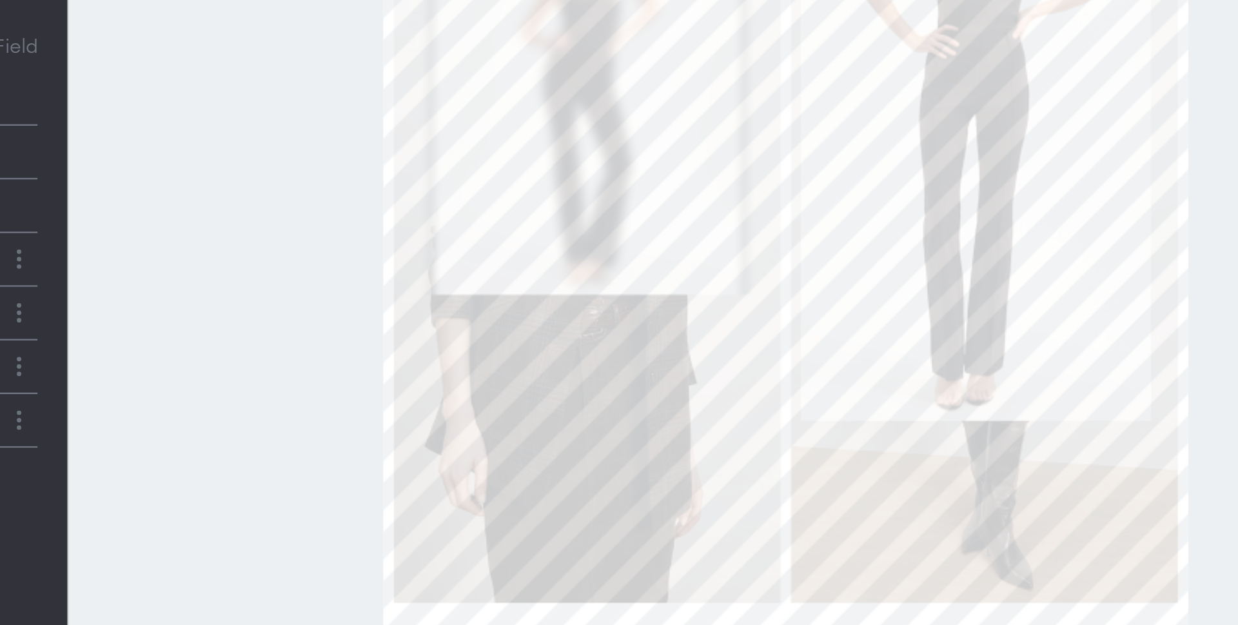
type input "519"
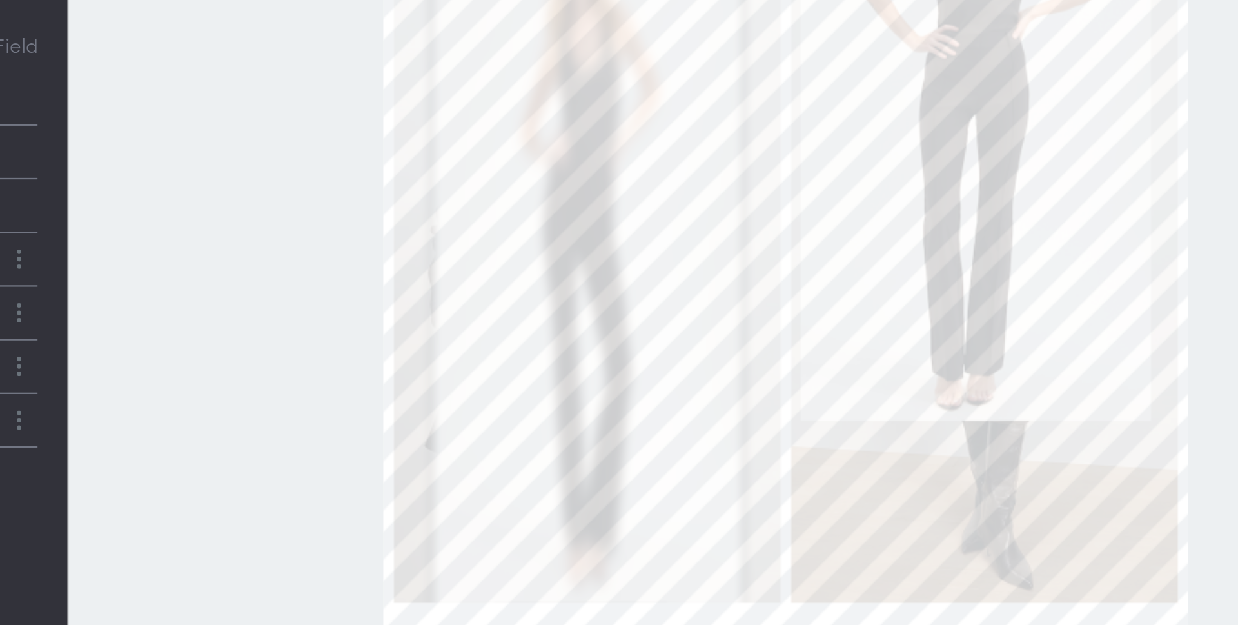
type input "941"
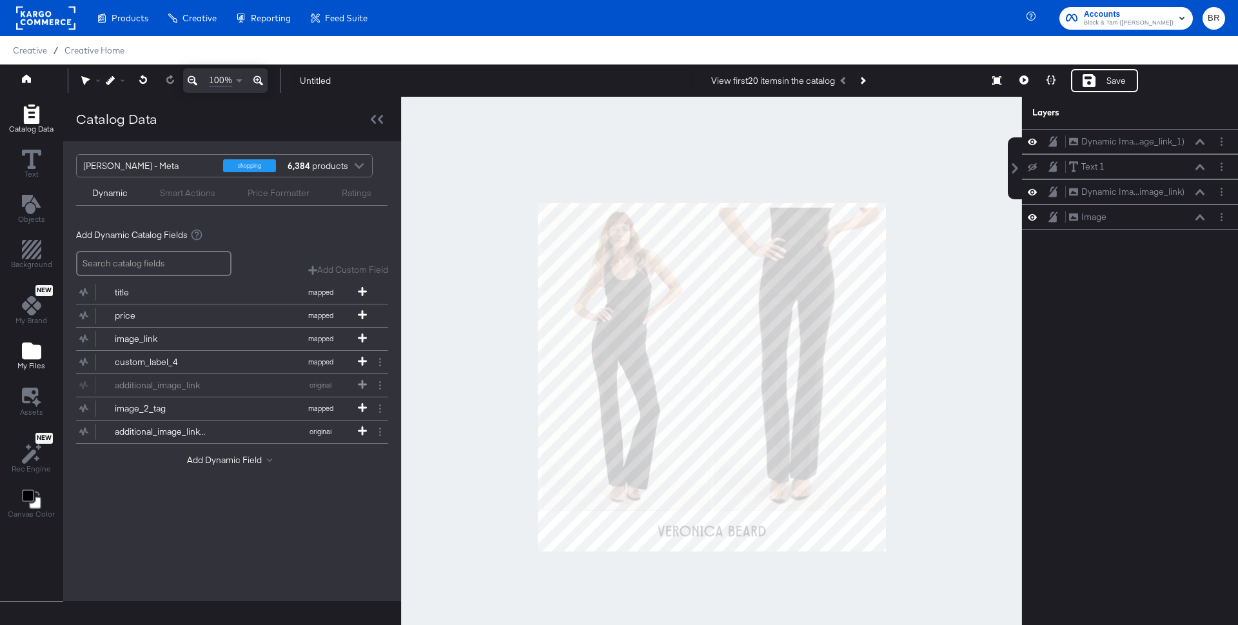
click at [31, 342] on icon "Add Files" at bounding box center [31, 350] width 19 height 17
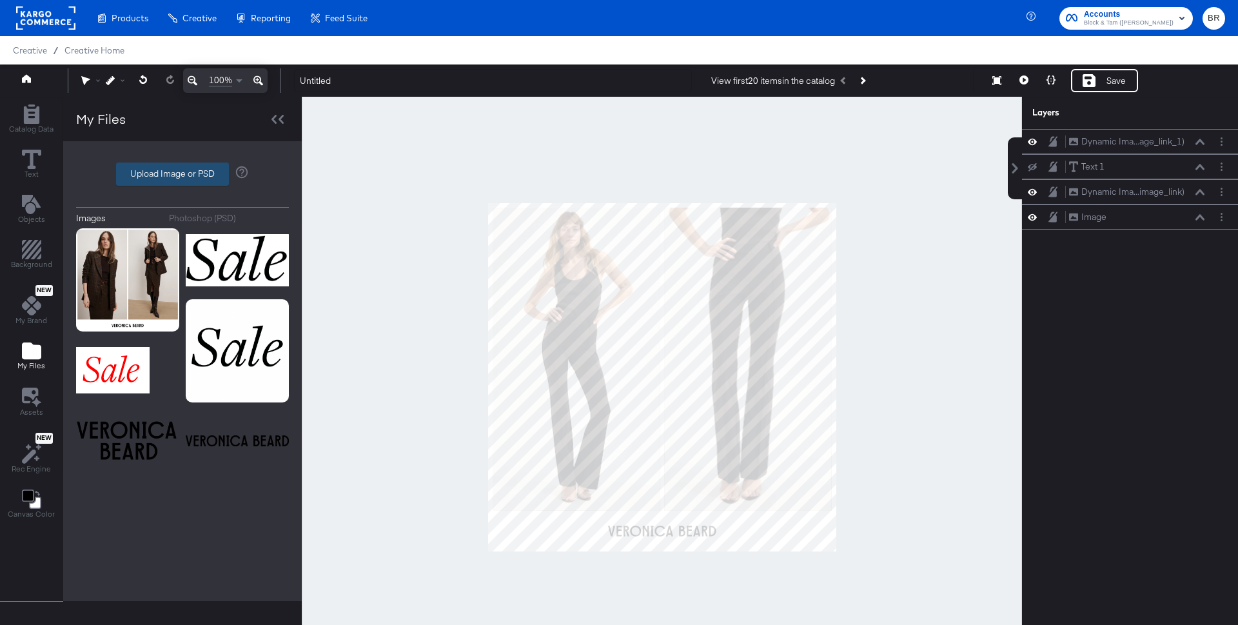
click at [162, 180] on label "Upload Image or PSD" at bounding box center [173, 174] width 112 height 22
click at [182, 174] on input "Upload Image or PSD" at bounding box center [182, 174] width 0 height 0
type input "C:\fakepath\Group 1826.png"
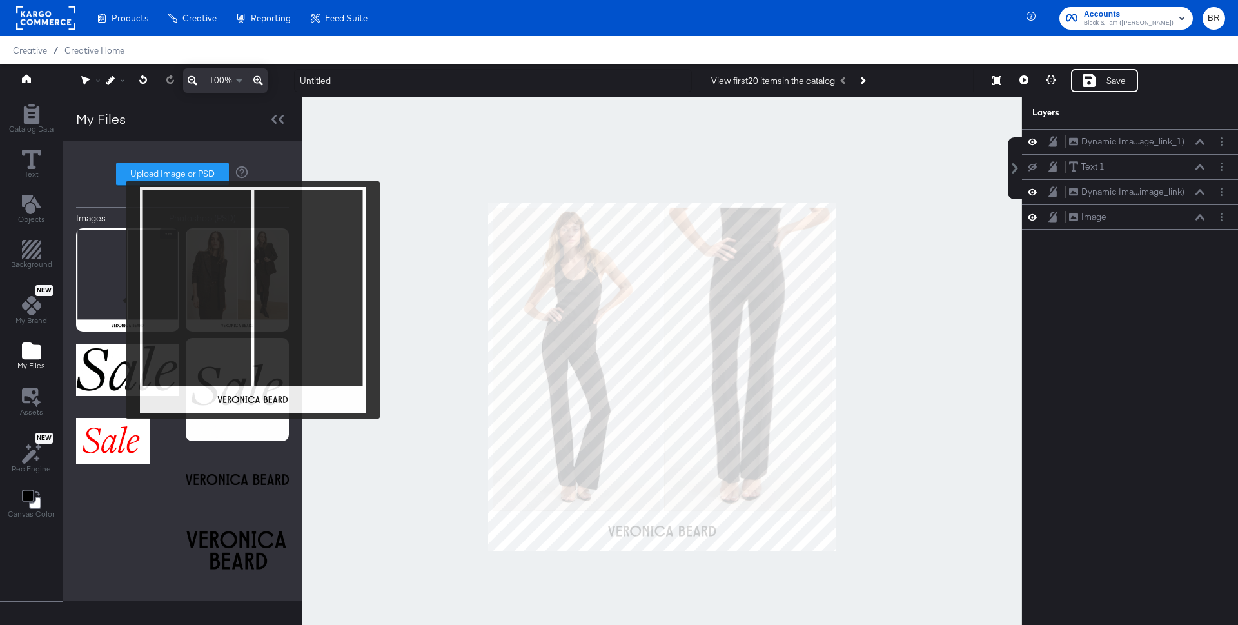
click at [118, 300] on img at bounding box center [127, 279] width 103 height 103
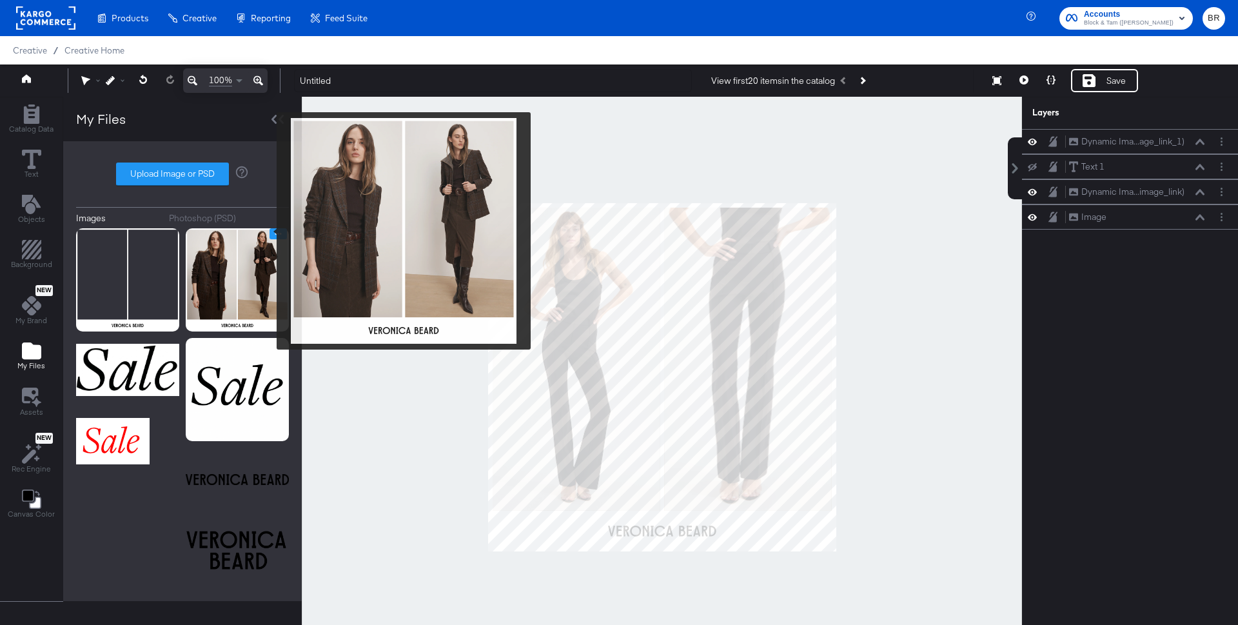
click at [269, 231] on button "Image Options" at bounding box center [277, 233] width 17 height 11
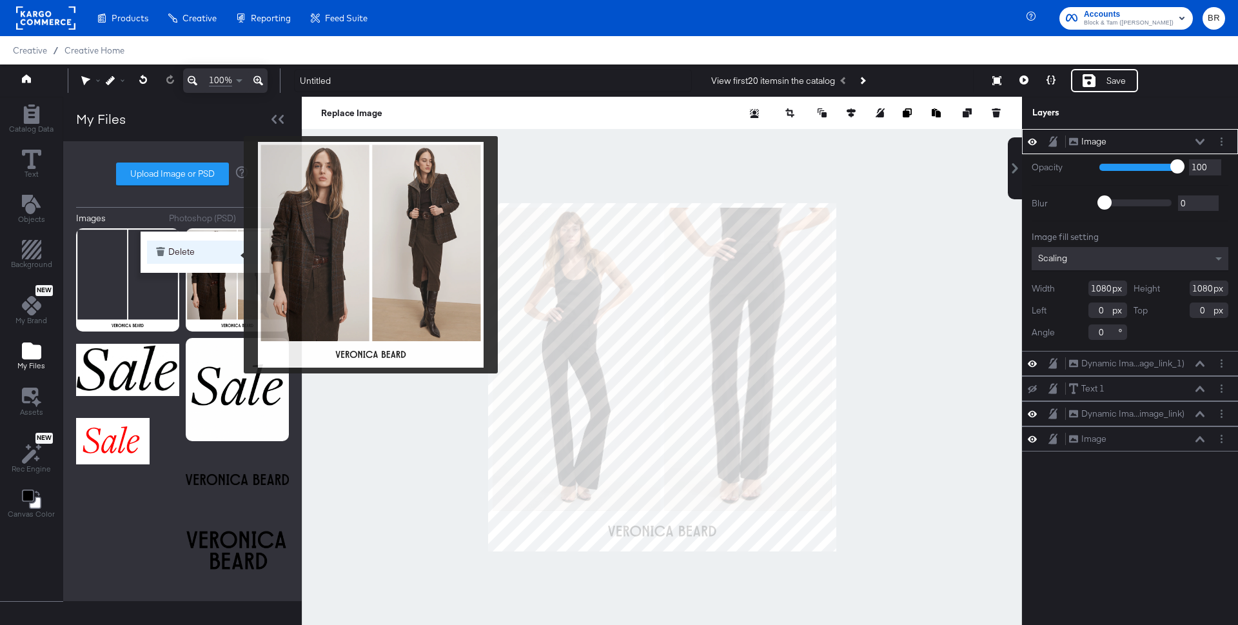
click at [235, 255] on button "Delete" at bounding box center [205, 251] width 116 height 23
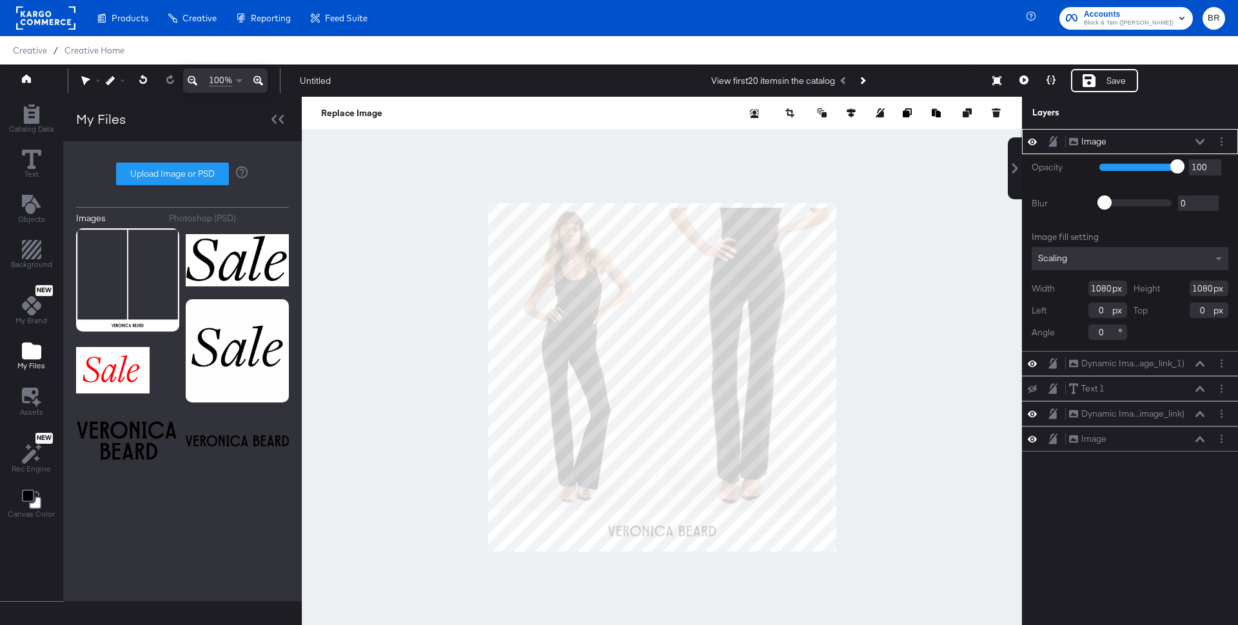
click at [1052, 141] on icon at bounding box center [1052, 141] width 9 height 11
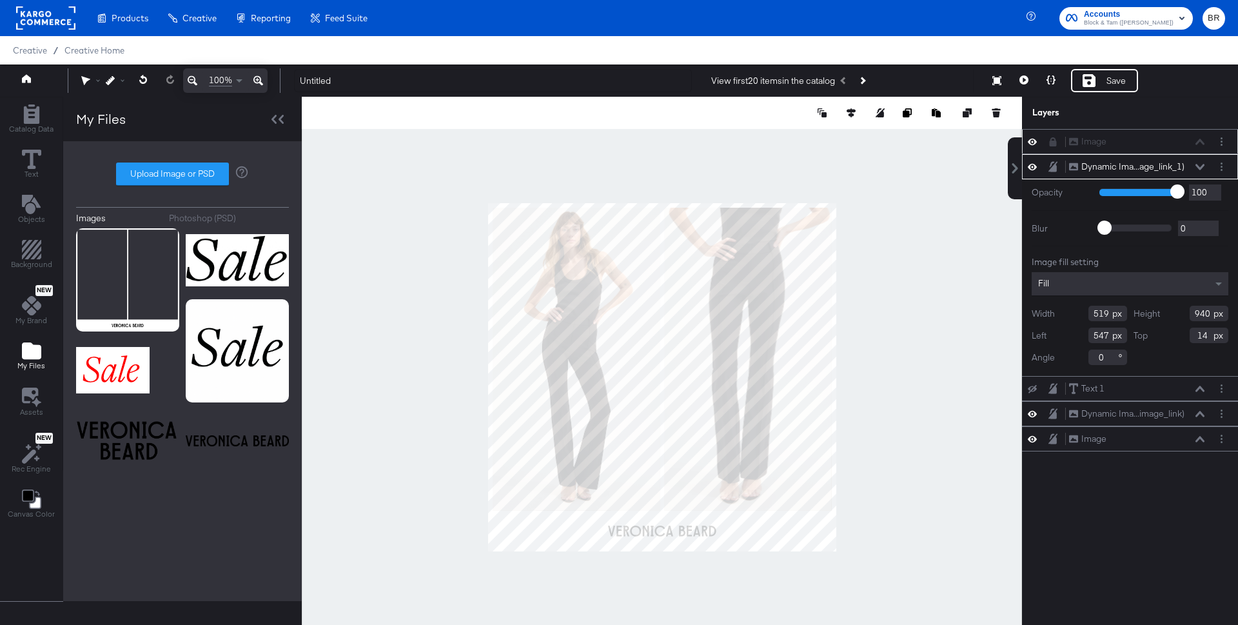
click at [1109, 309] on input "519" at bounding box center [1107, 313] width 39 height 15
type input "522"
click at [1202, 314] on input "940" at bounding box center [1208, 313] width 39 height 15
type input "942"
click at [877, 309] on div at bounding box center [662, 377] width 720 height 561
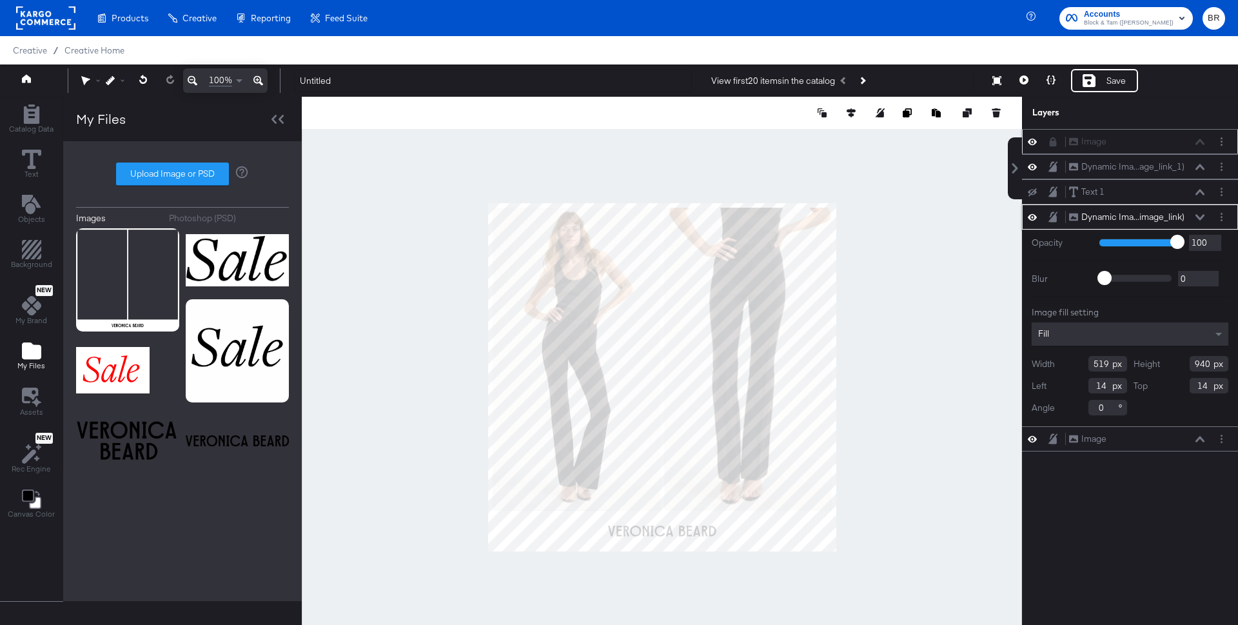
click at [1106, 362] on input "519" at bounding box center [1107, 363] width 39 height 15
type input "522"
click at [1205, 358] on input "940" at bounding box center [1208, 363] width 39 height 15
type input "942"
click at [989, 380] on div at bounding box center [662, 377] width 720 height 561
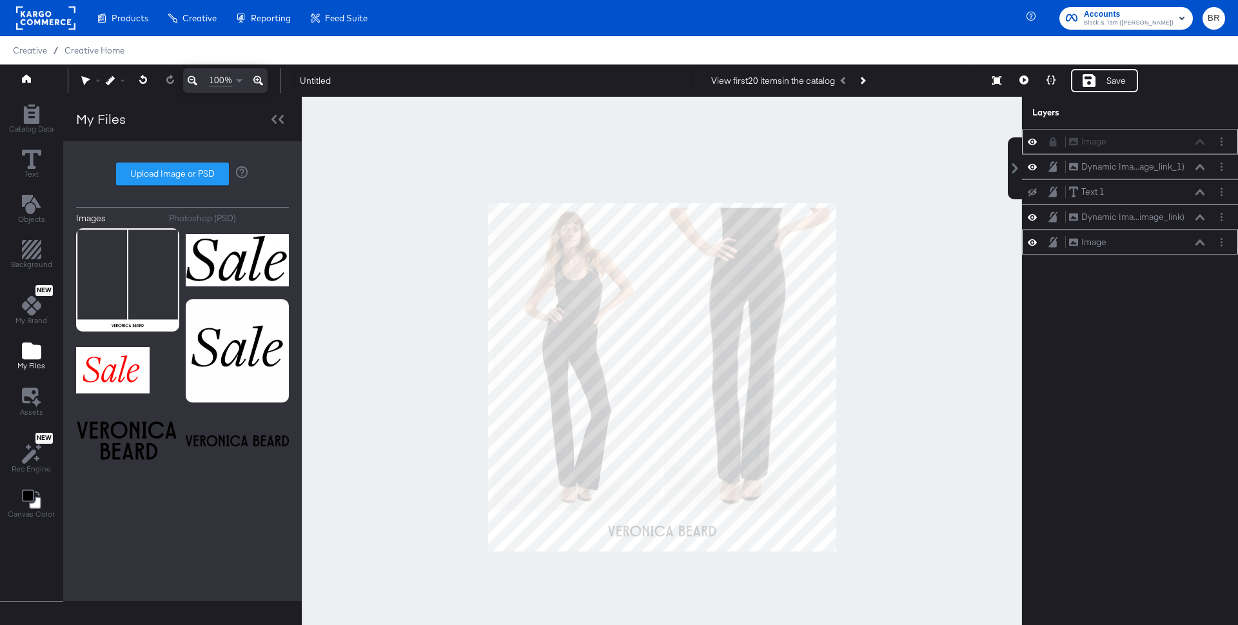
click at [1030, 238] on icon at bounding box center [1031, 242] width 9 height 11
click at [1220, 238] on button "Layer Options" at bounding box center [1221, 242] width 14 height 14
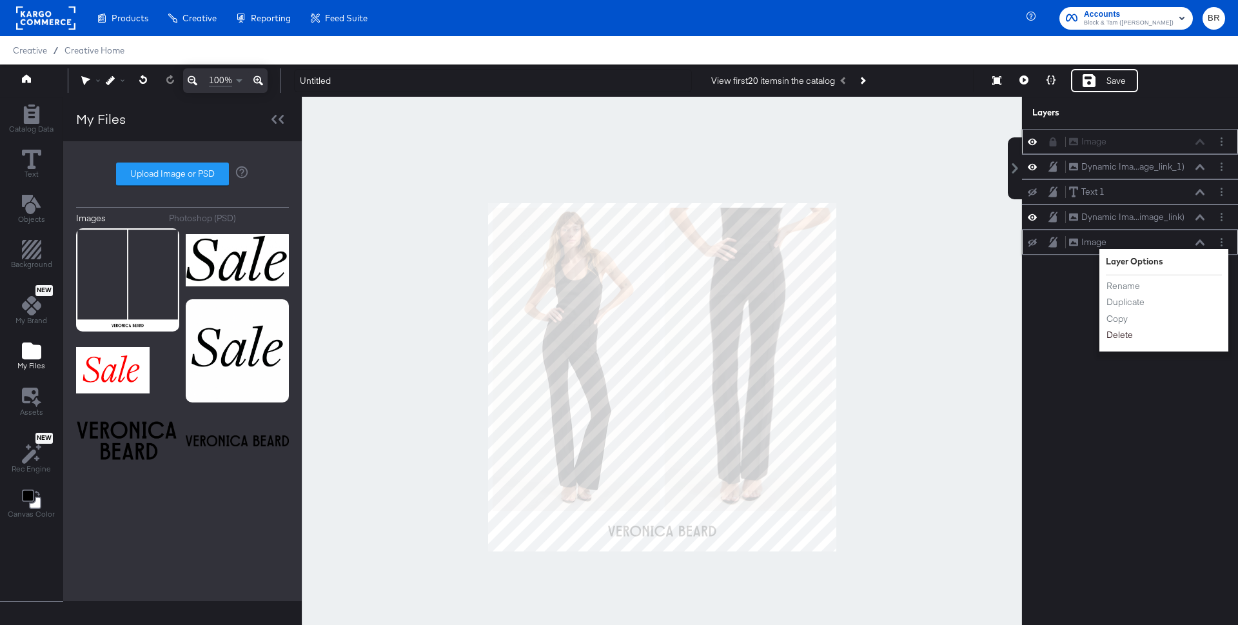
click at [1120, 335] on button "Delete" at bounding box center [1119, 335] width 28 height 14
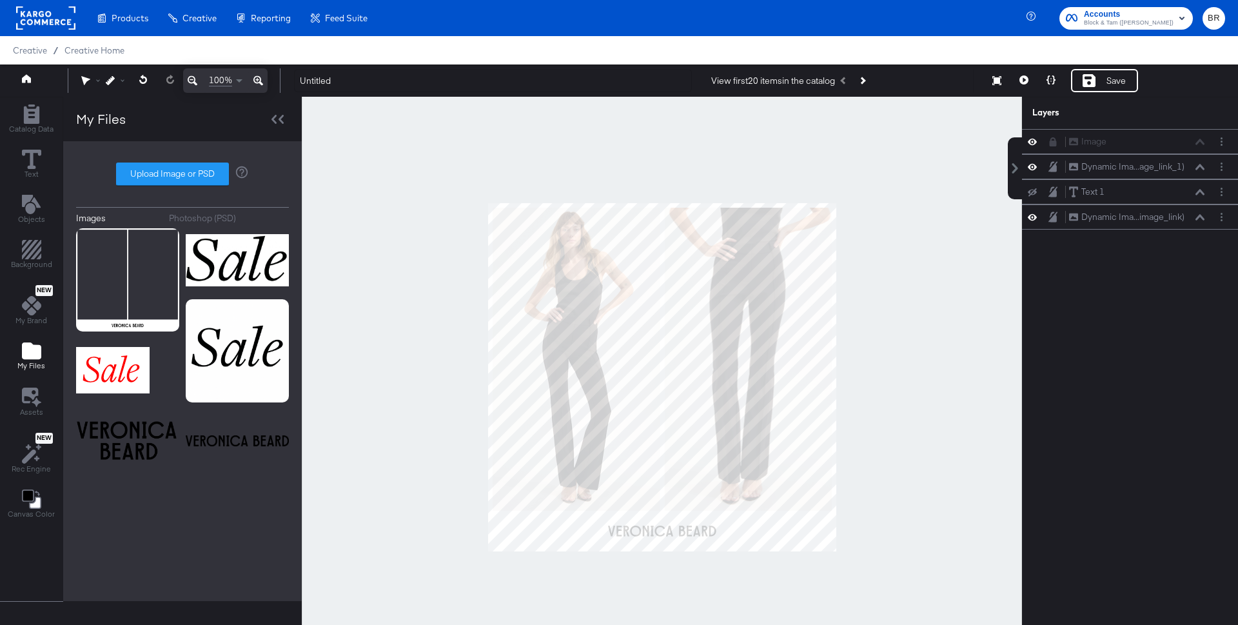
click at [922, 367] on div at bounding box center [662, 377] width 720 height 561
click at [563, 84] on input "Untitled" at bounding box center [493, 81] width 398 height 24
type input "VB Multi Image Layout Fall Collection"
click at [1084, 85] on icon at bounding box center [1088, 80] width 13 height 13
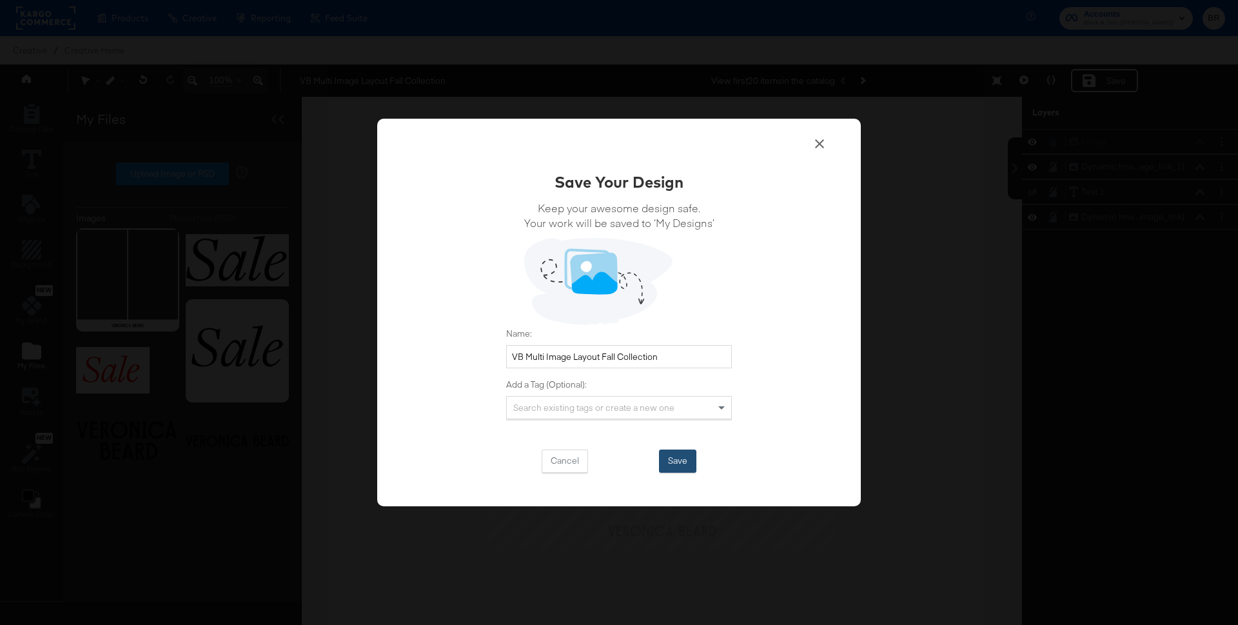
click at [677, 462] on button "Save" at bounding box center [677, 460] width 37 height 23
